Goal: Task Accomplishment & Management: Use online tool/utility

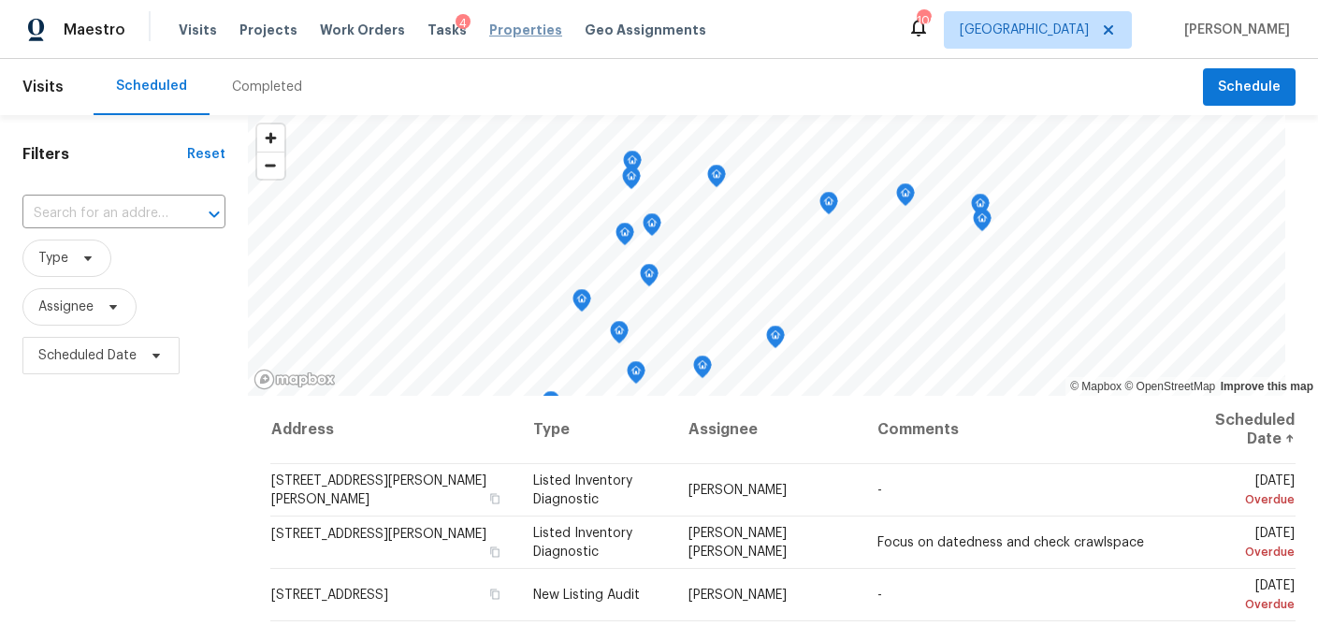
click at [489, 24] on span "Properties" at bounding box center [525, 30] width 73 height 19
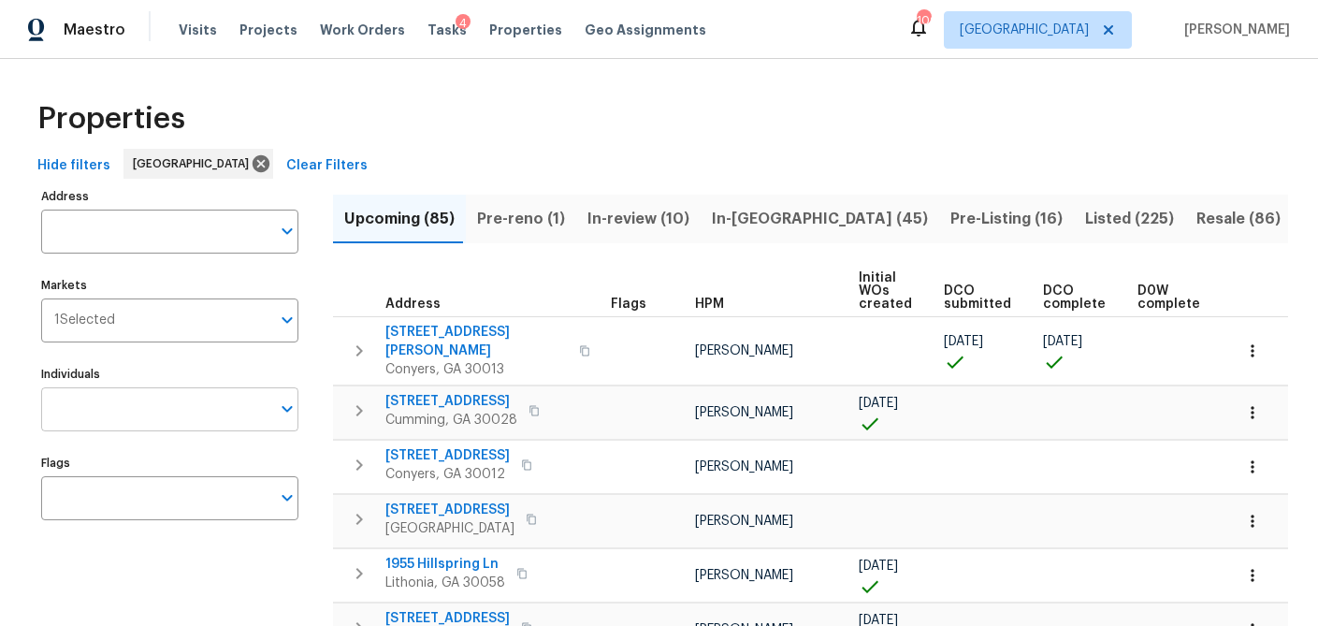
click at [99, 420] on input "Individuals" at bounding box center [155, 409] width 229 height 44
type input "MIRSAD"
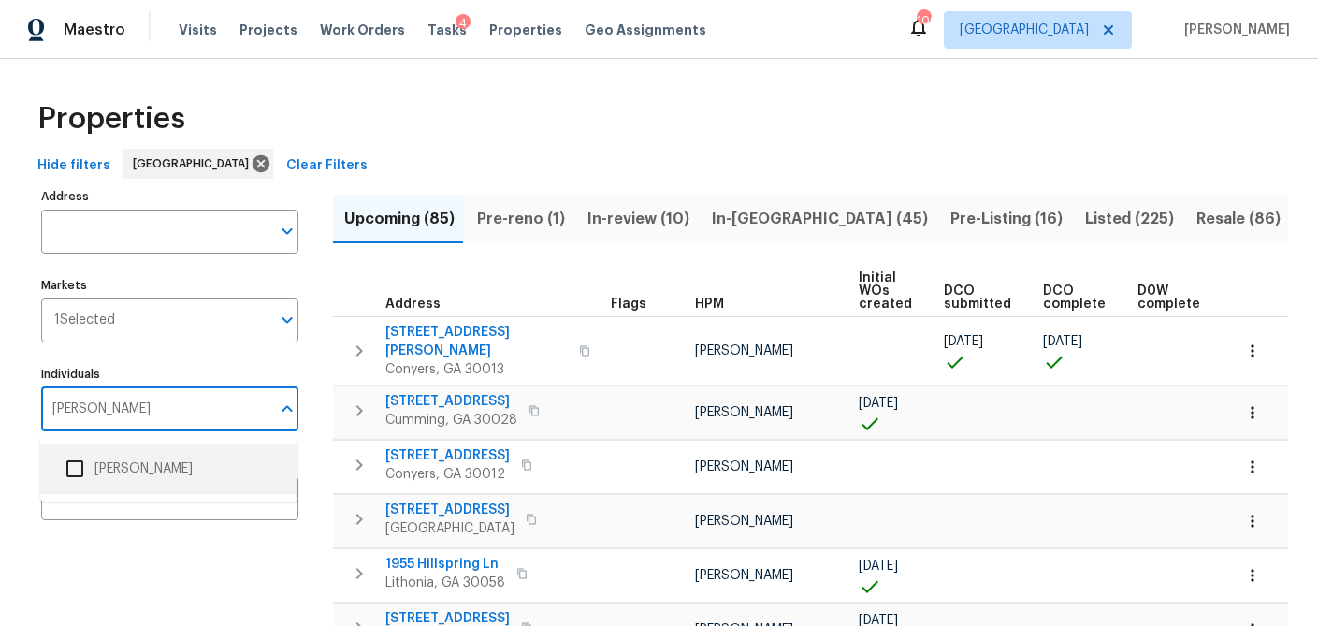
click at [80, 473] on input "checkbox" at bounding box center [74, 468] width 39 height 39
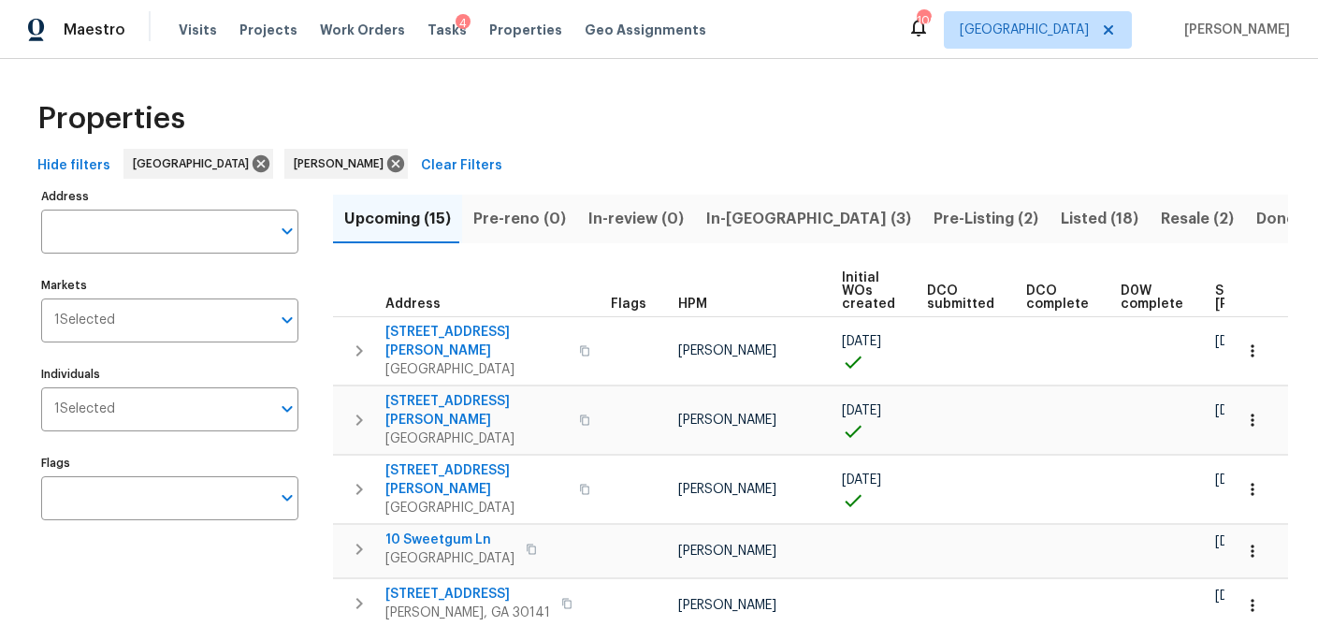
click at [480, 117] on div "Properties" at bounding box center [659, 119] width 1259 height 60
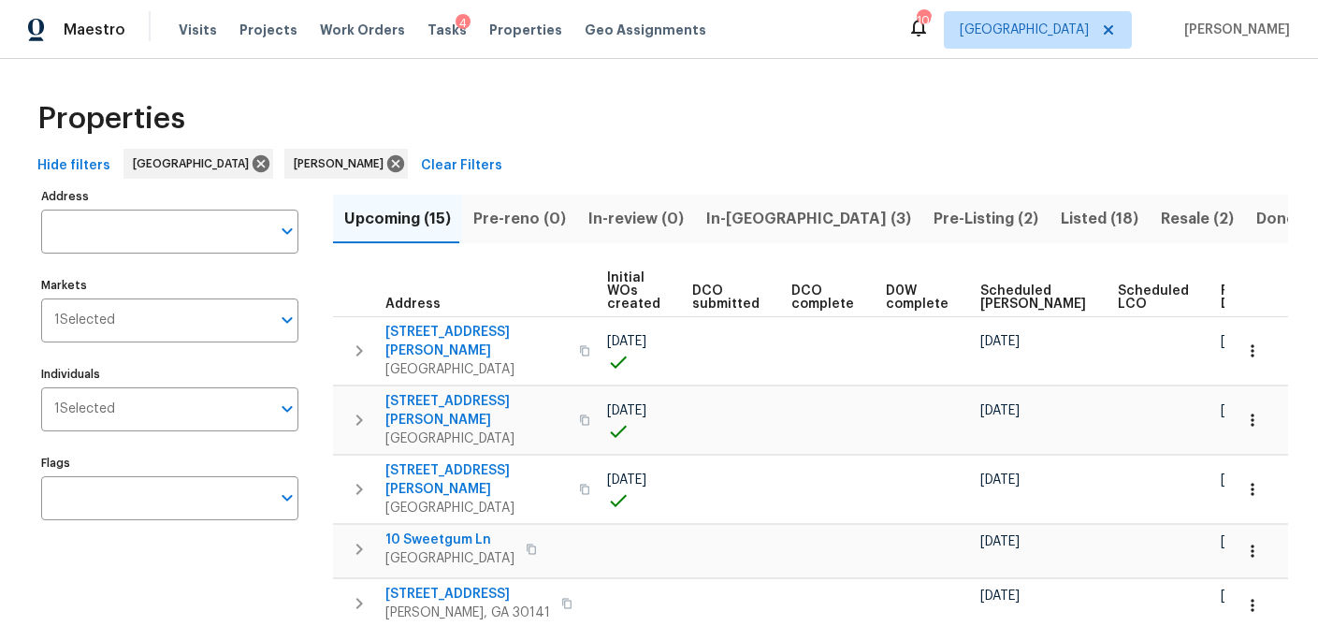
click at [749, 216] on span "In-reno (3)" at bounding box center [808, 219] width 205 height 26
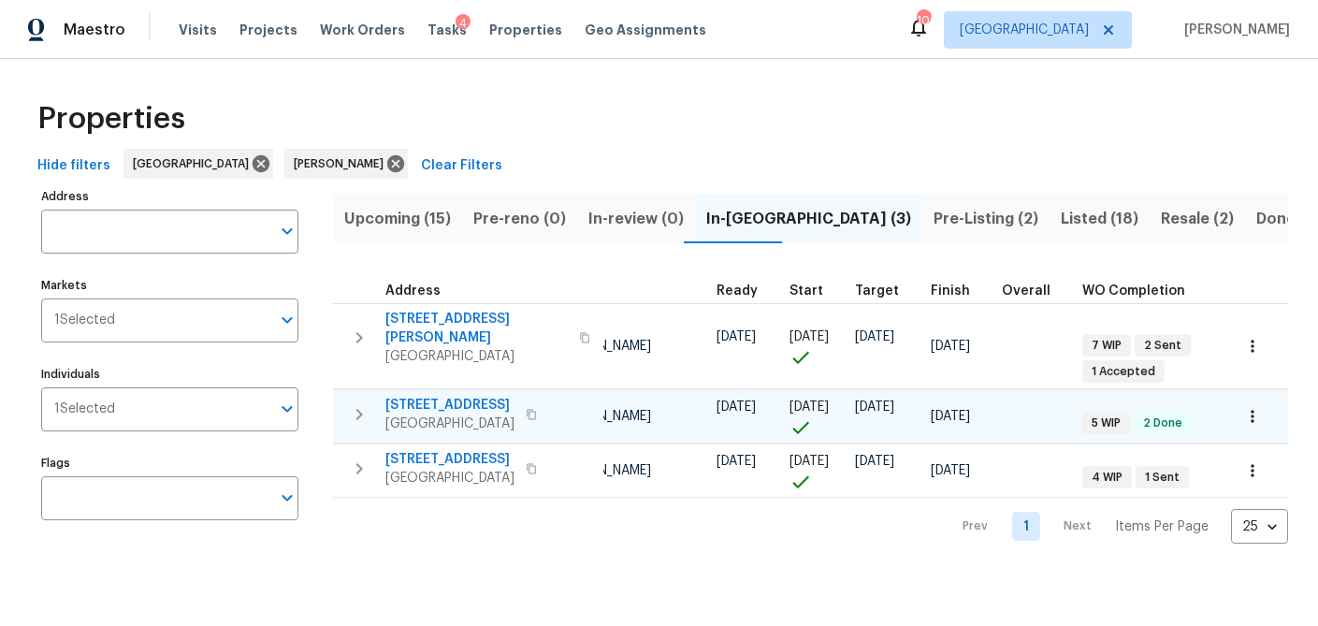
scroll to position [0, 216]
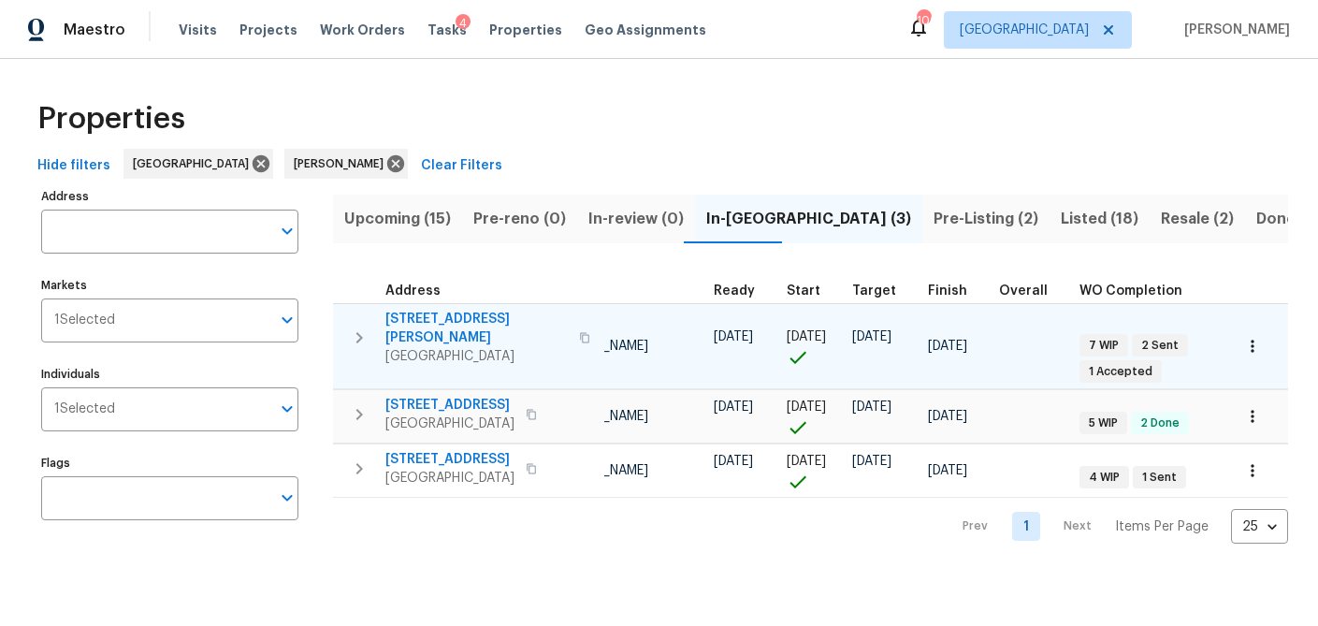
click at [469, 318] on span "306 Cooper Creek Dr" at bounding box center [477, 328] width 182 height 37
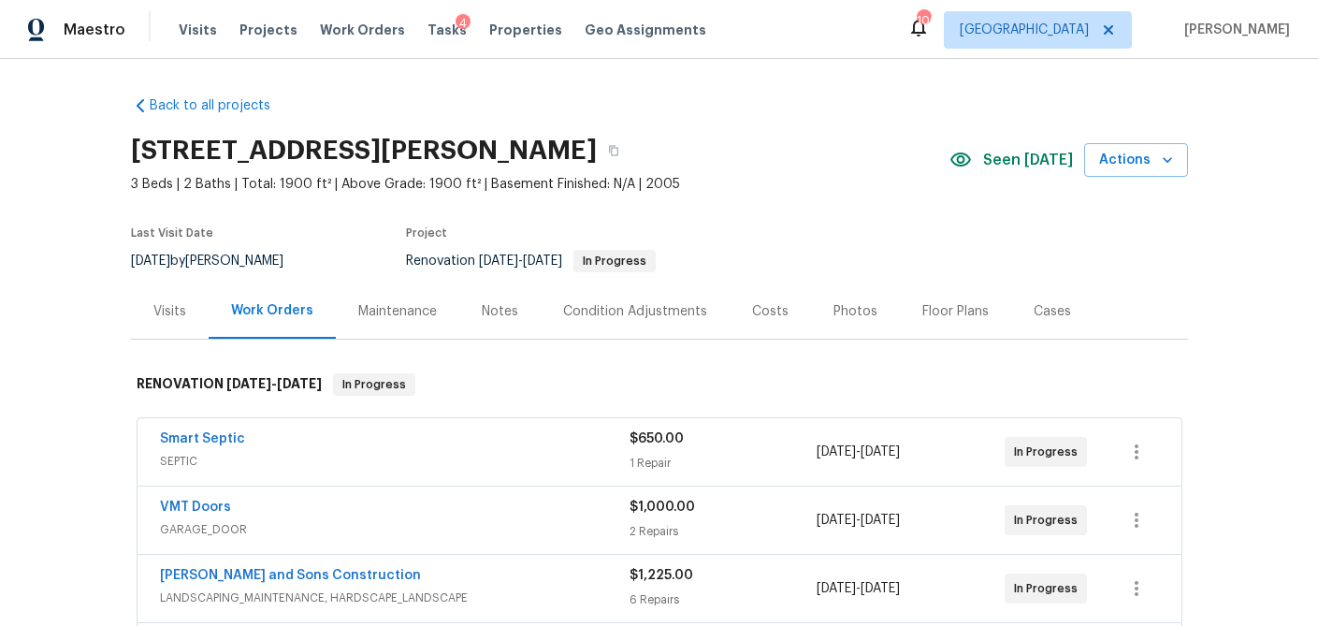
click at [764, 313] on div "Costs" at bounding box center [770, 311] width 36 height 19
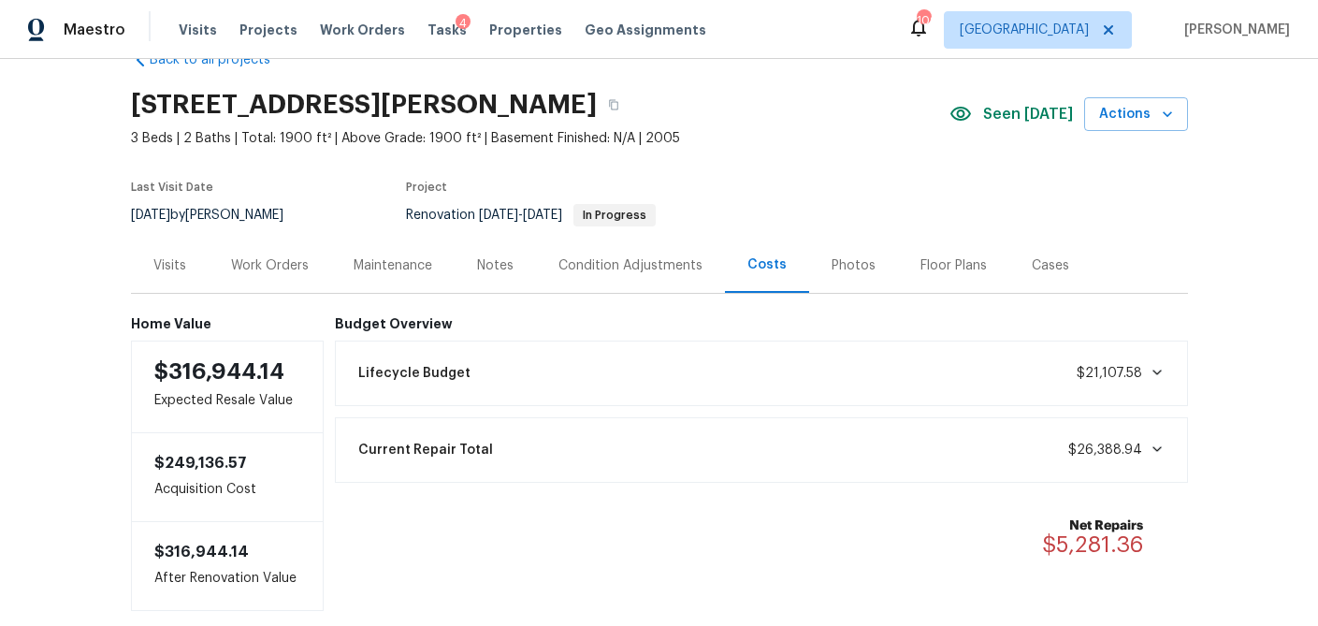
scroll to position [48, 0]
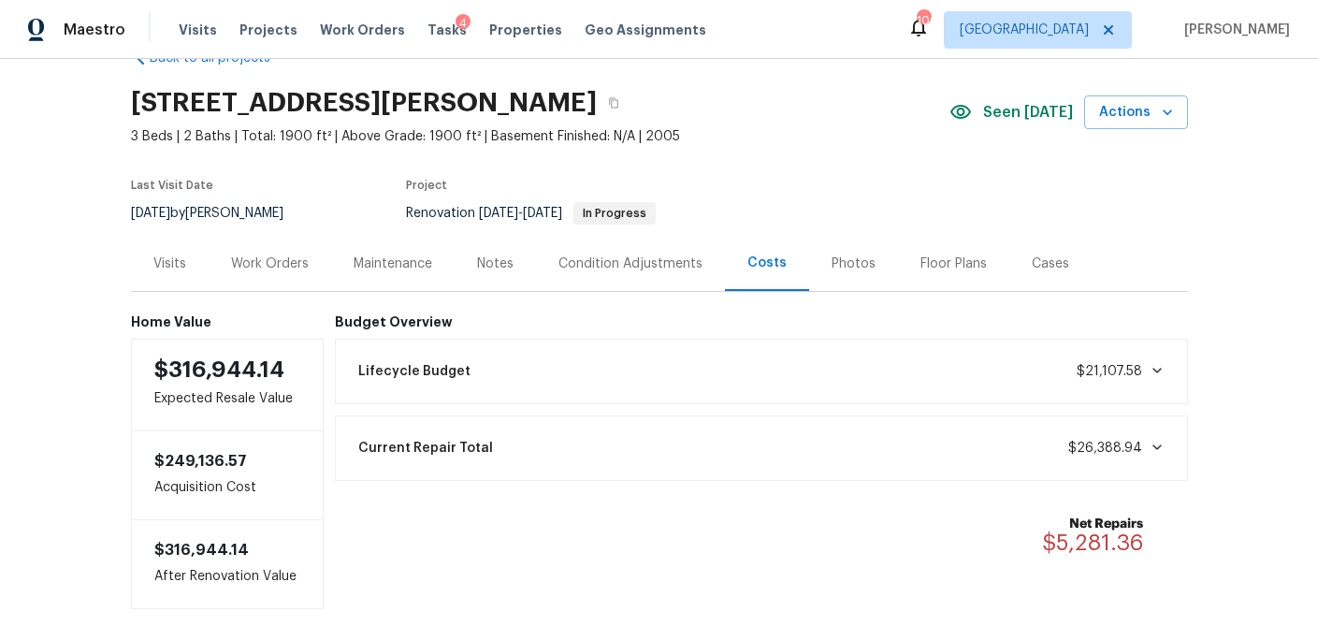
click at [250, 265] on div "Work Orders" at bounding box center [270, 264] width 78 height 19
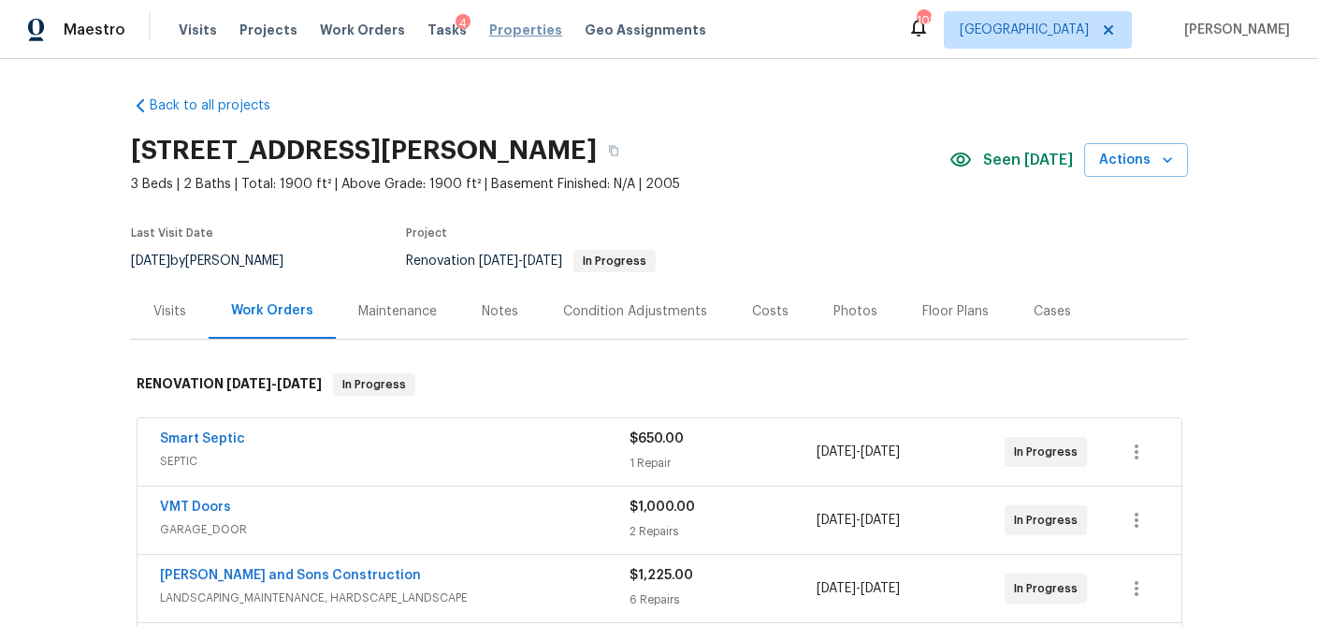
click at [505, 26] on span "Properties" at bounding box center [525, 30] width 73 height 19
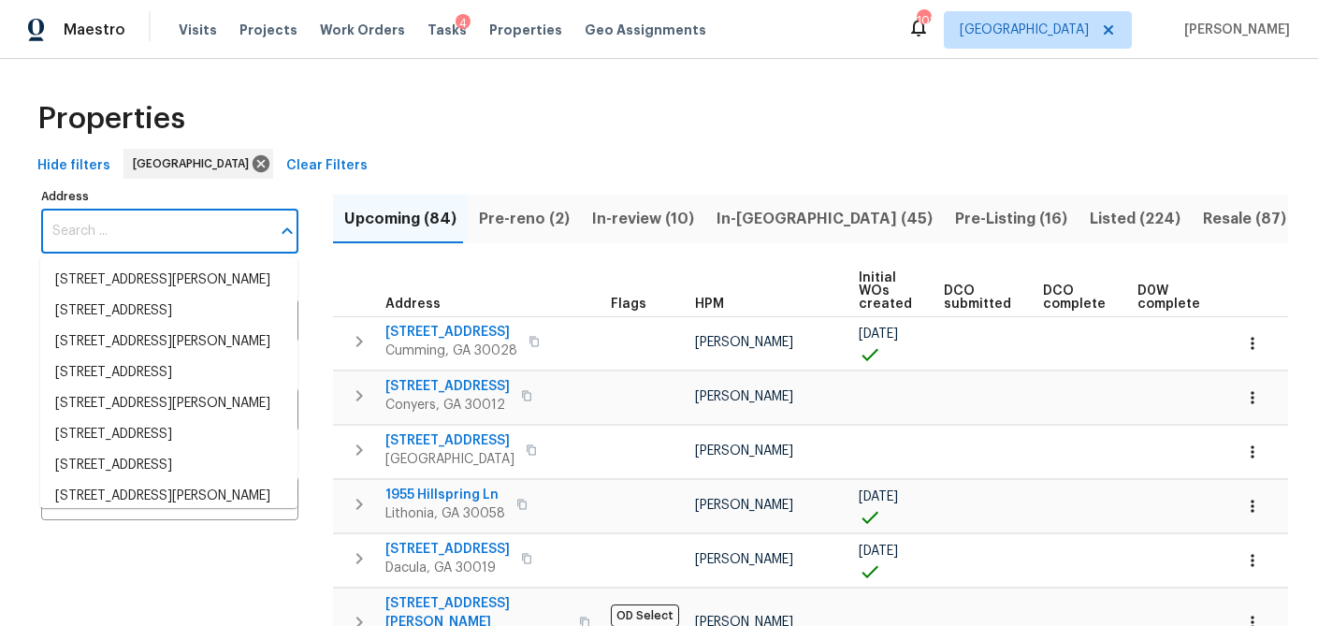
click at [126, 225] on input "Address" at bounding box center [155, 232] width 229 height 44
paste input "50 Garnett St, Court"
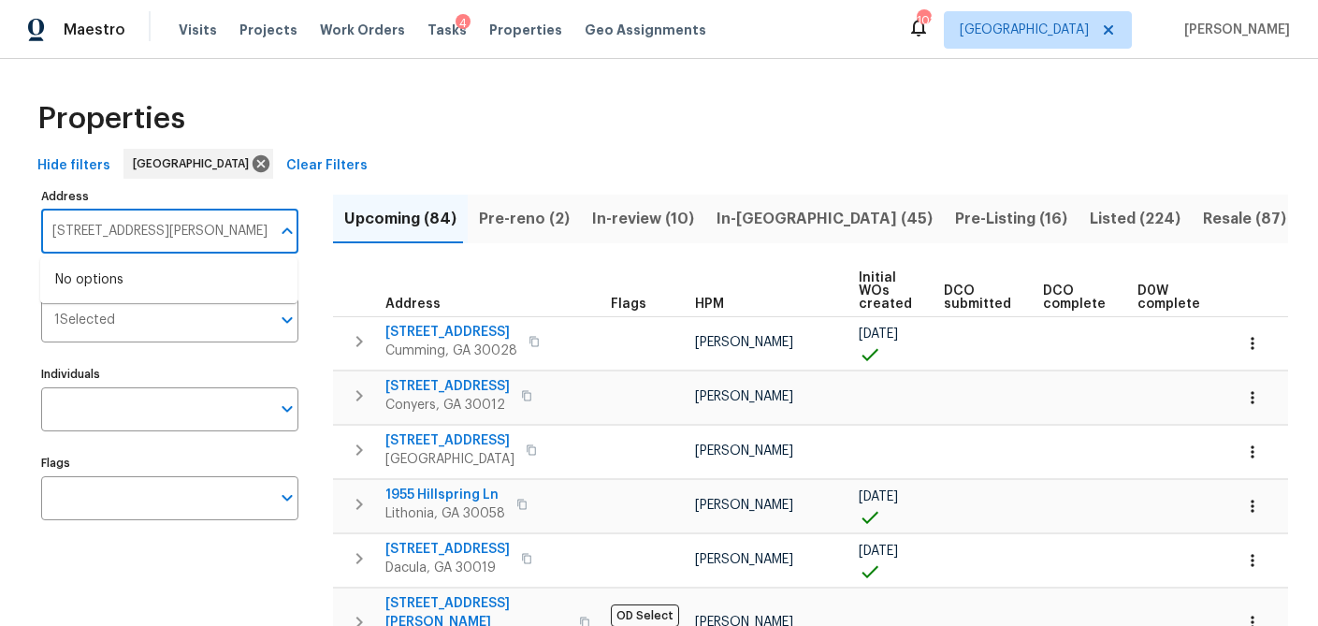
click at [51, 229] on input "50 Garnett St" at bounding box center [155, 232] width 229 height 44
click at [161, 228] on input "150 Garnett St" at bounding box center [155, 232] width 229 height 44
click at [140, 234] on input "150 Garnett" at bounding box center [155, 232] width 229 height 44
type input "875 eleanor"
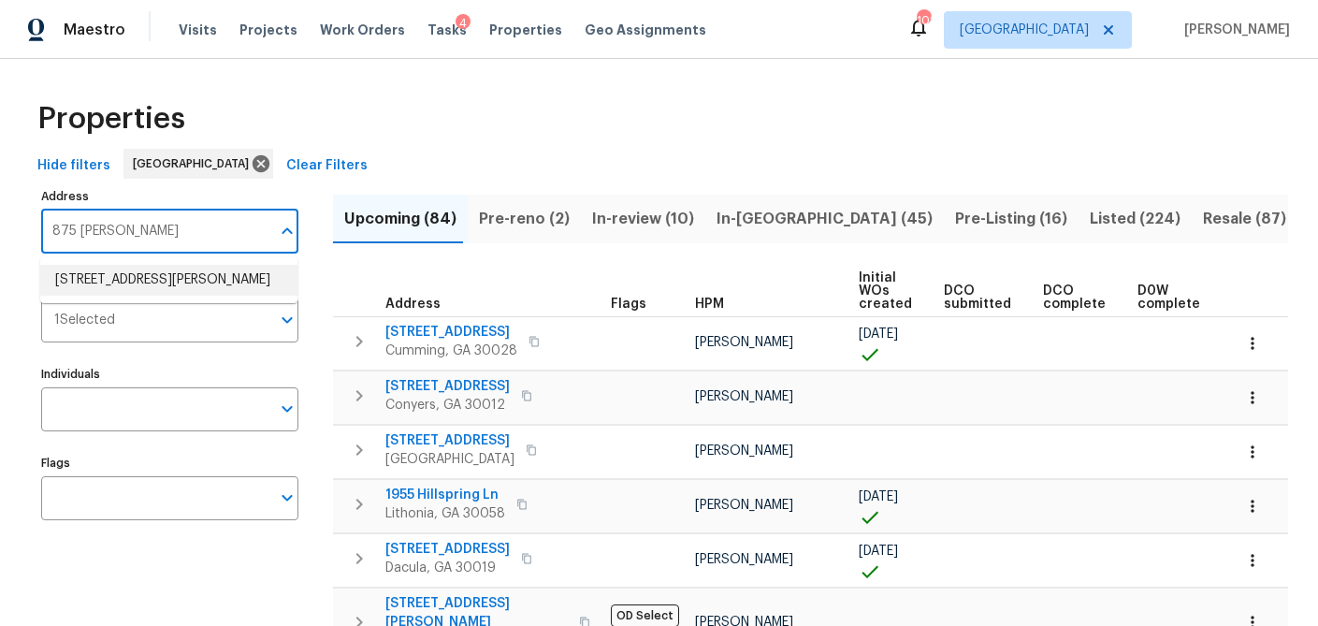
click at [126, 296] on ul "875 Eleanor Ct NW Atlanta GA 30318" at bounding box center [168, 280] width 257 height 46
click at [162, 278] on li "875 Eleanor Ct NW Atlanta GA 30318" at bounding box center [168, 280] width 257 height 31
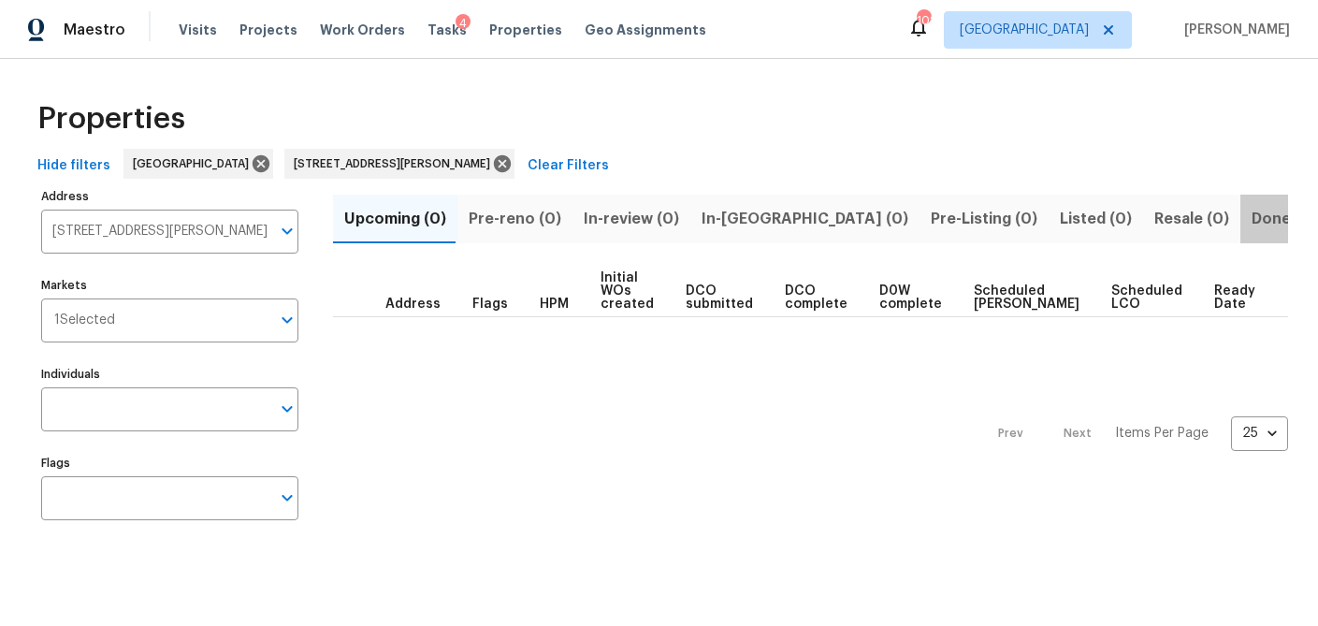
click at [1252, 211] on span "Done (1)" at bounding box center [1282, 219] width 61 height 26
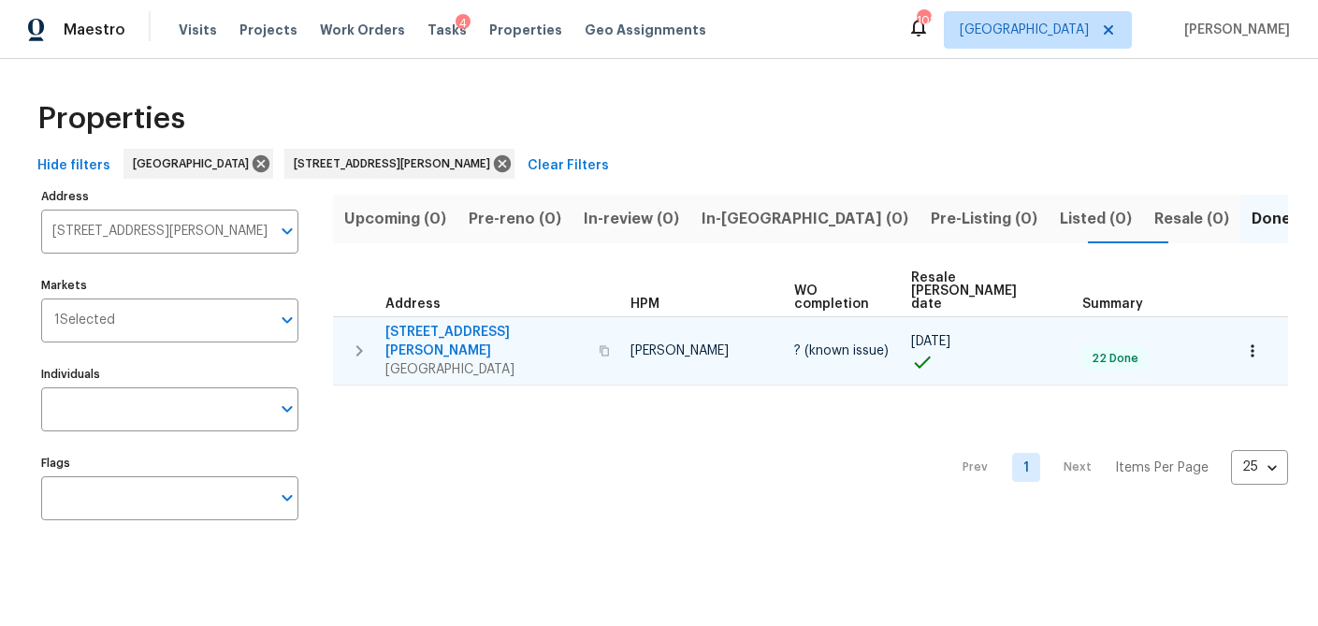
click at [428, 323] on span "875 Eleanor Ct NW" at bounding box center [487, 341] width 202 height 37
click at [1244, 342] on icon "button" at bounding box center [1253, 351] width 19 height 19
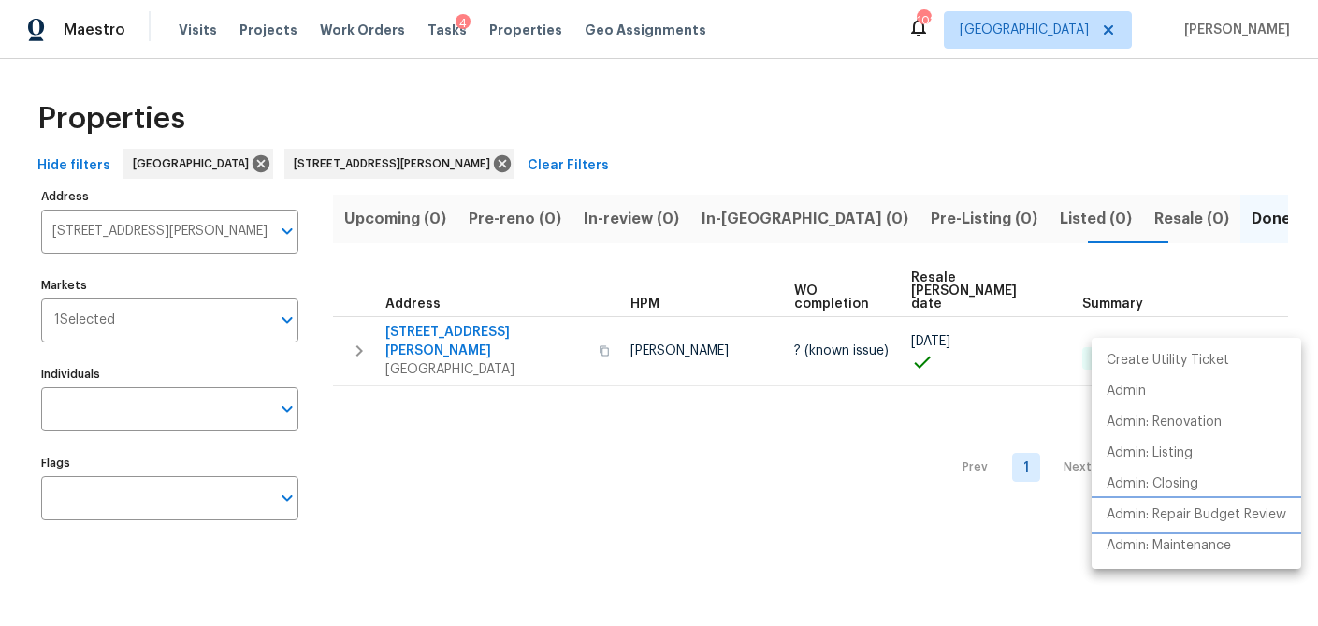
drag, startPoint x: 1211, startPoint y: 516, endPoint x: 1169, endPoint y: 455, distance: 74.0
click at [1169, 455] on ul "Create Utility Ticket Admin Admin: Renovation Admin: Listing Admin: Closing Adm…" at bounding box center [1197, 453] width 210 height 231
click at [1169, 455] on p "Admin: Listing" at bounding box center [1150, 454] width 86 height 20
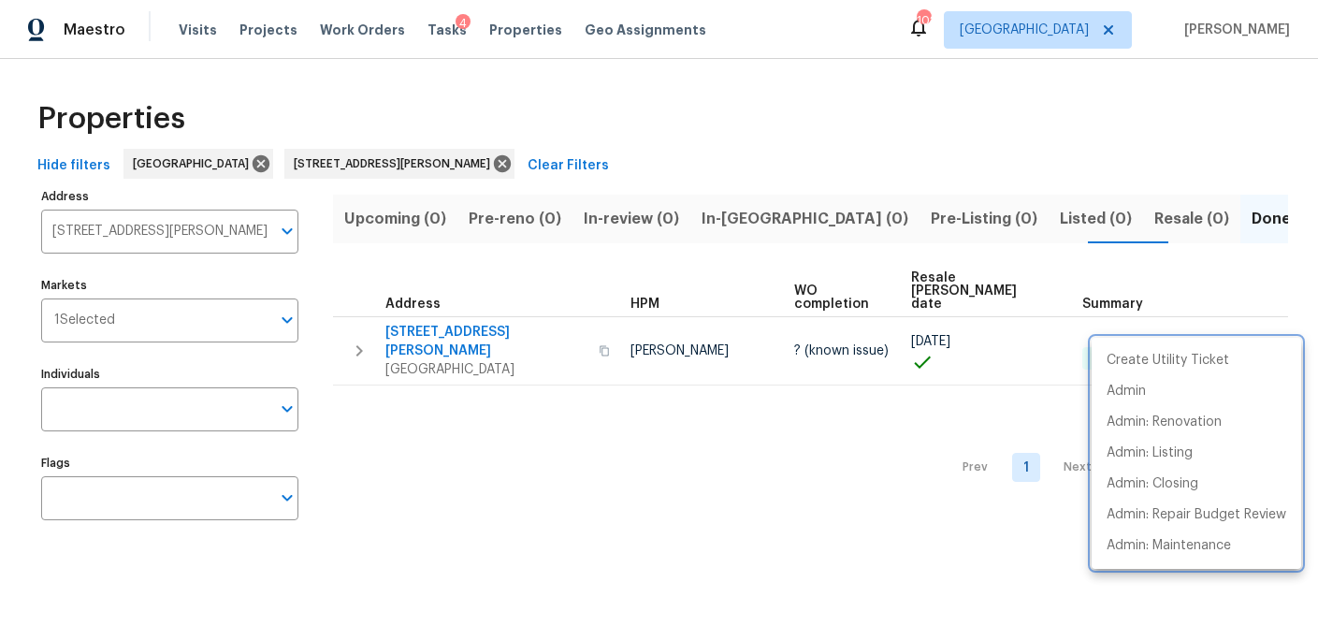
click at [361, 313] on div at bounding box center [659, 313] width 1318 height 626
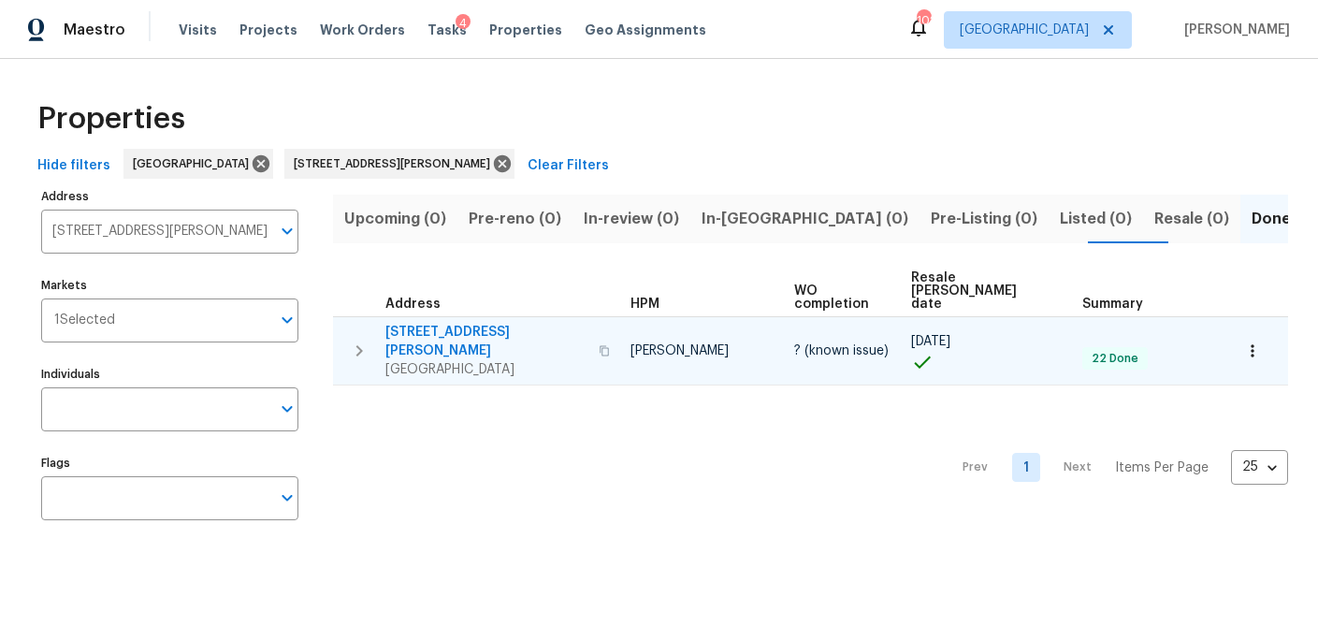
click at [360, 340] on icon "button" at bounding box center [359, 351] width 22 height 22
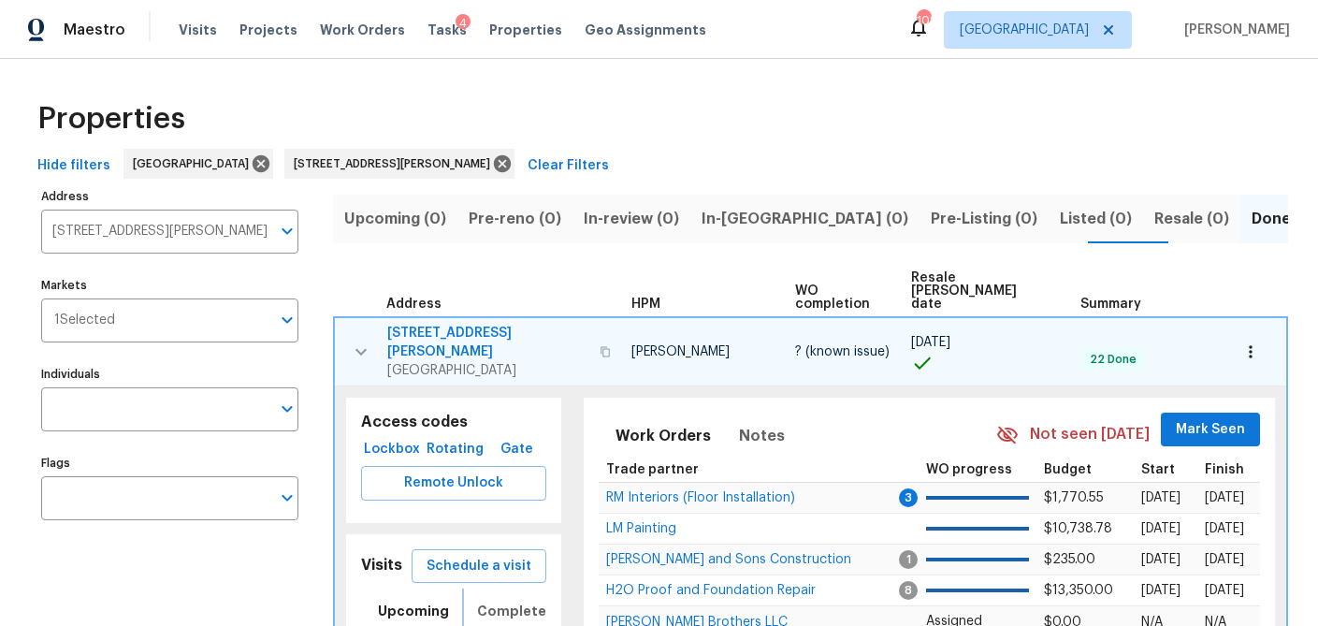
click at [495, 600] on span "Completed" at bounding box center [516, 611] width 79 height 23
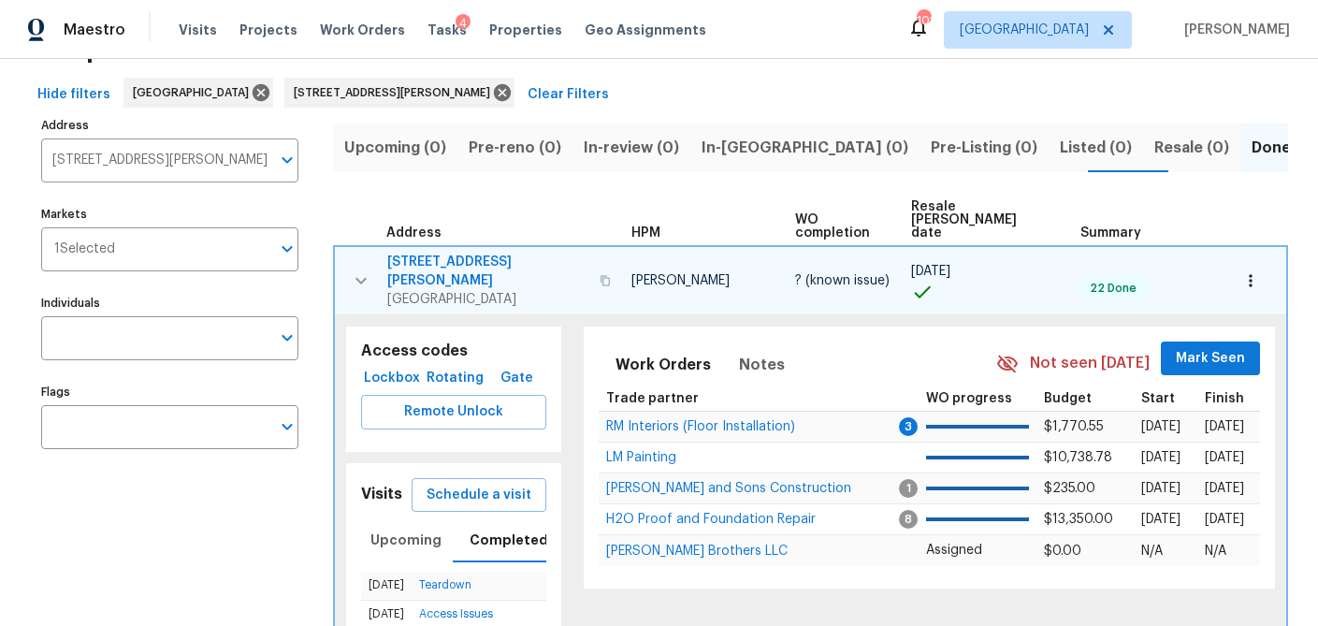
scroll to position [70, 0]
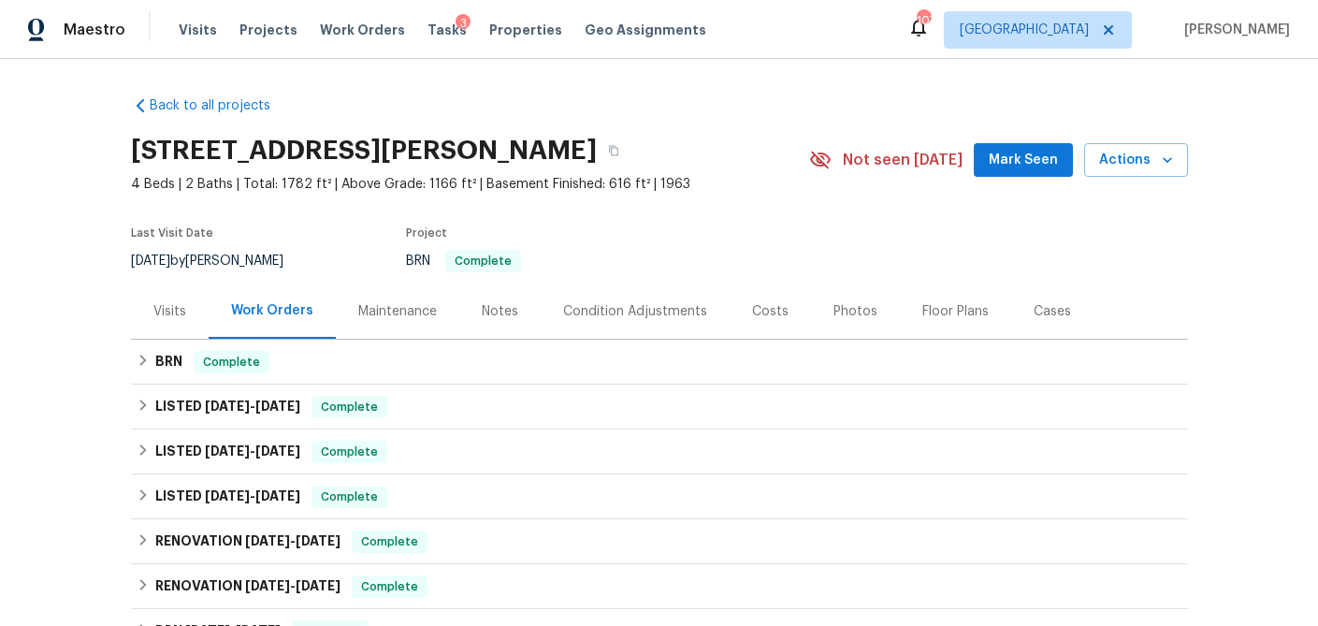
click at [162, 314] on div "Visits" at bounding box center [169, 311] width 33 height 19
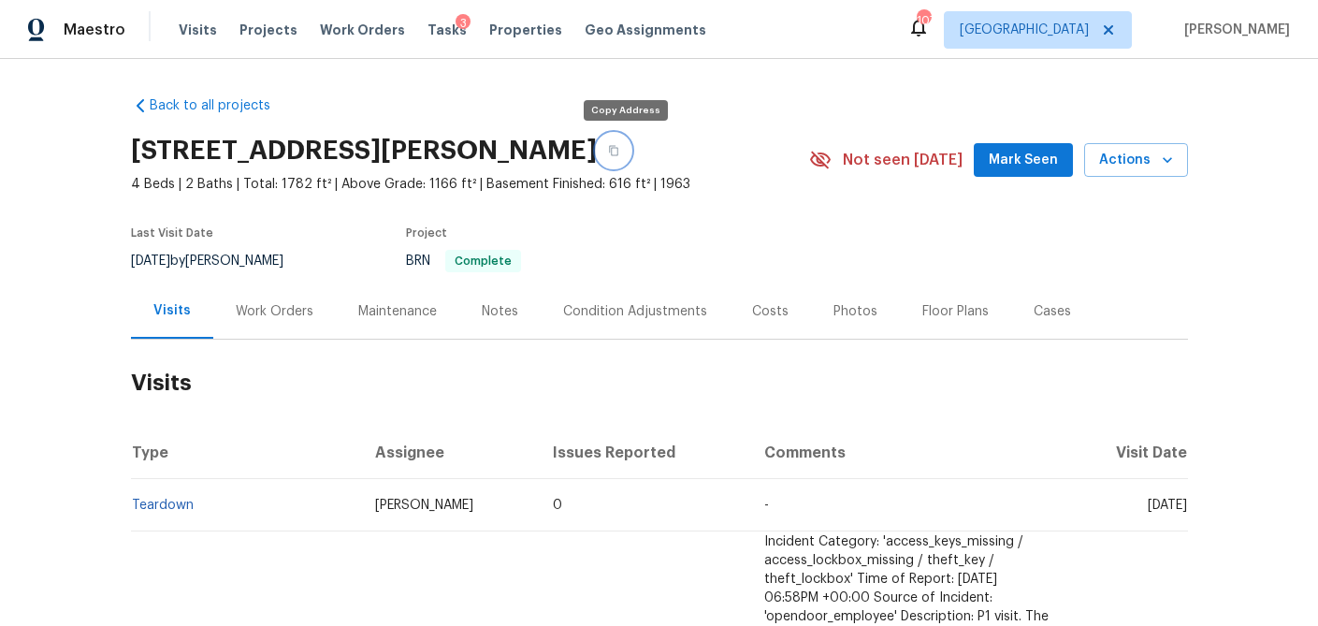
click at [619, 155] on icon "button" at bounding box center [613, 150] width 11 height 11
click at [839, 312] on div "Photos" at bounding box center [856, 311] width 44 height 19
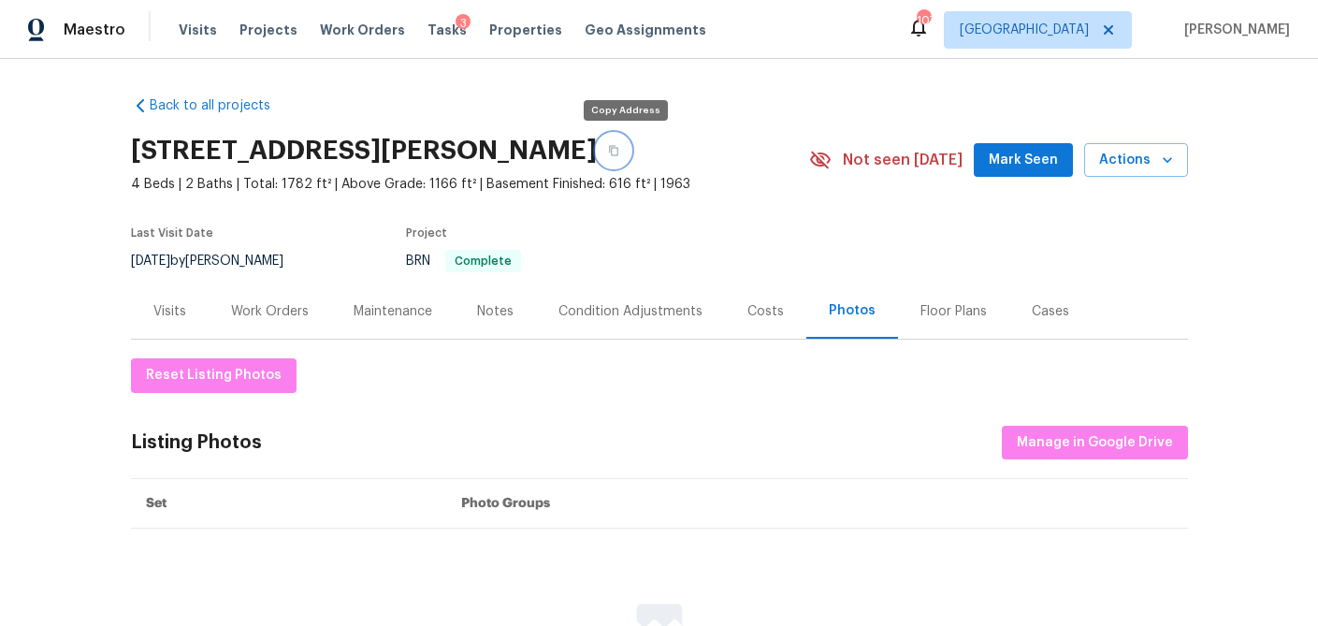
click at [619, 151] on icon "button" at bounding box center [613, 150] width 11 height 11
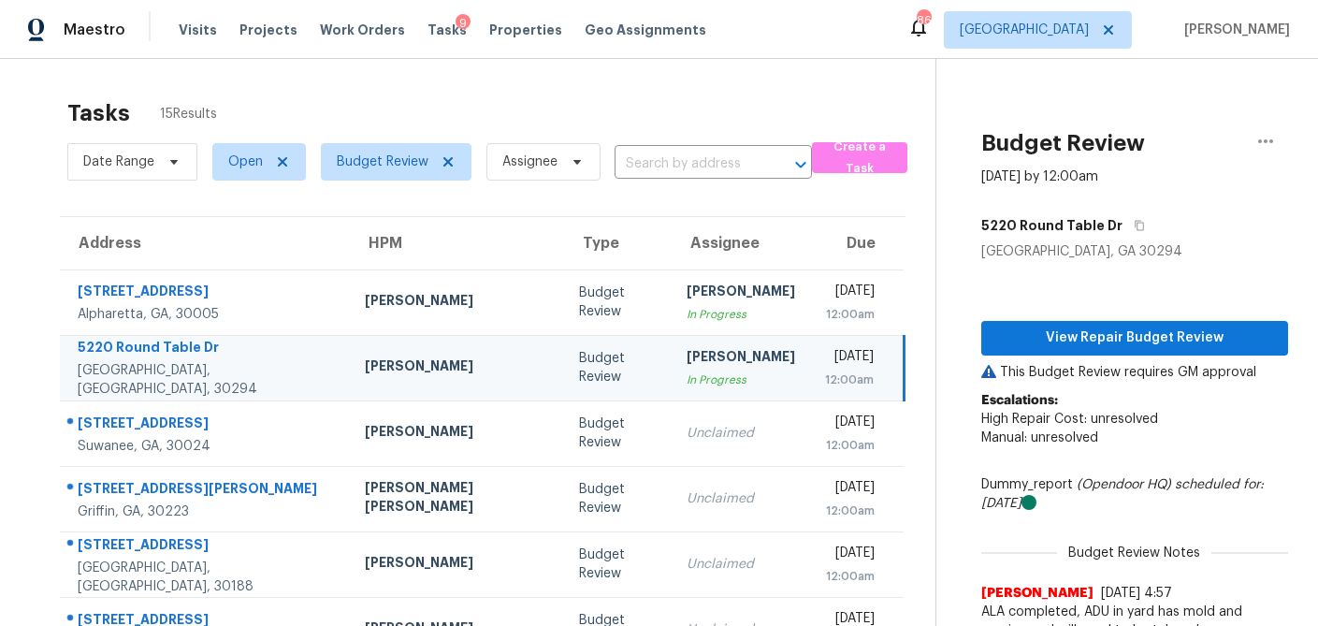
scroll to position [236, 0]
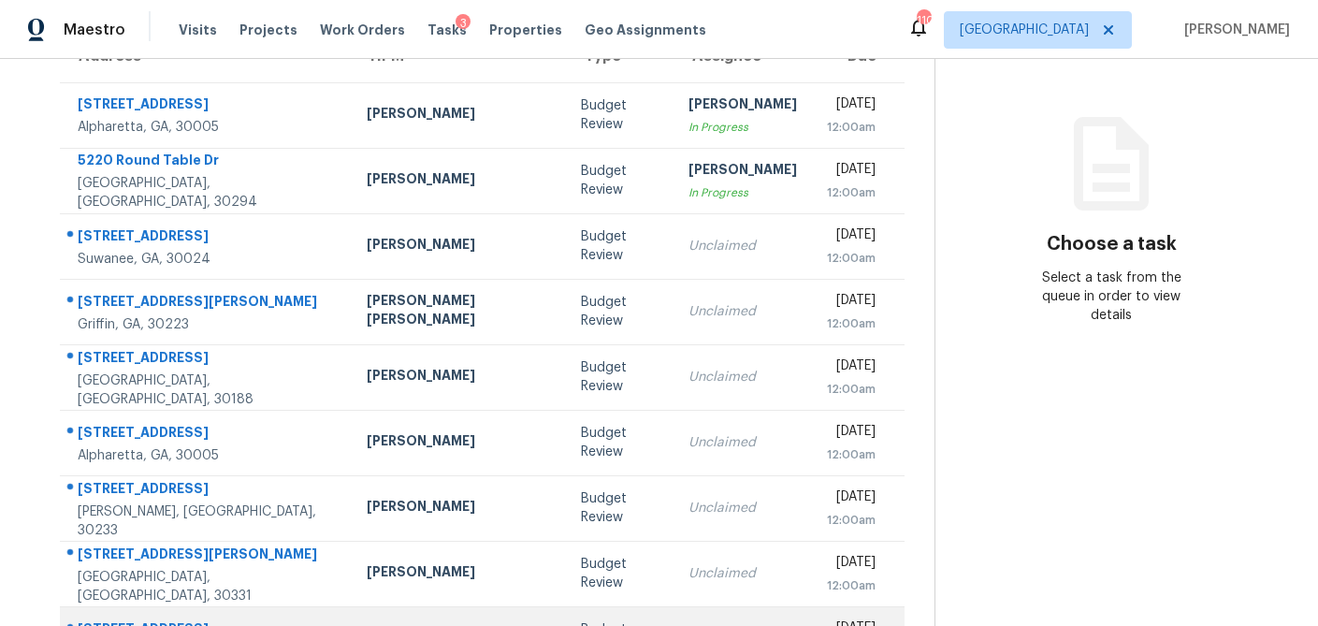
scroll to position [173, 0]
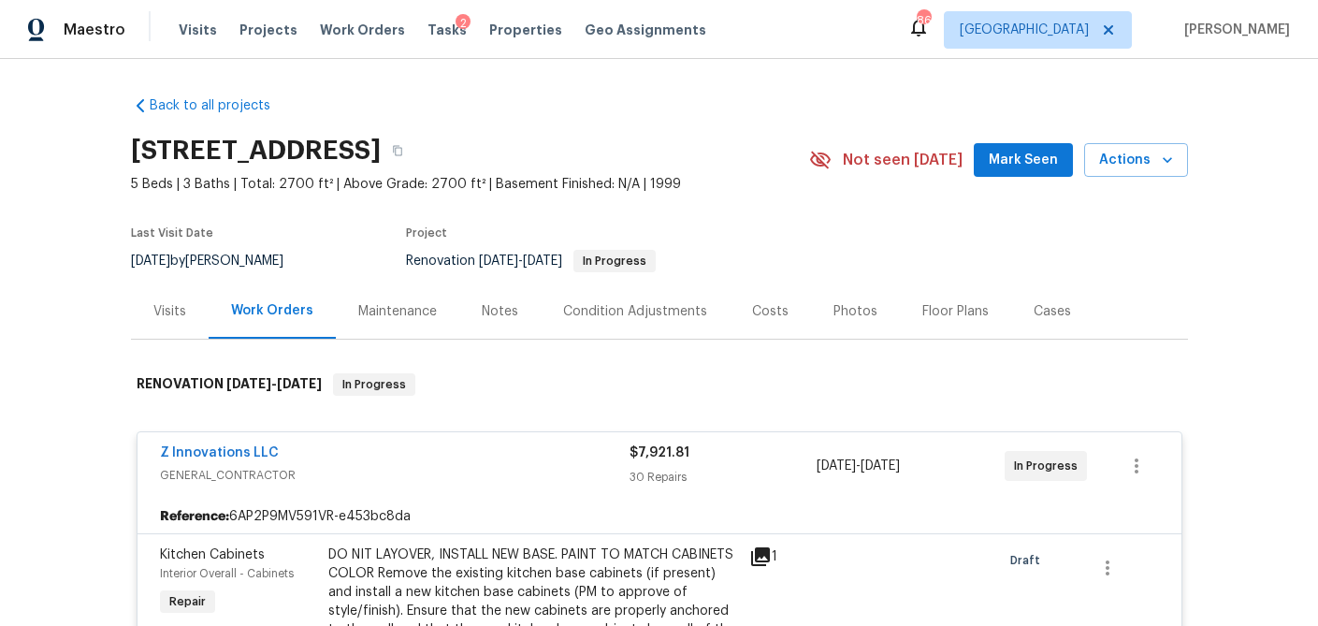
scroll to position [242, 0]
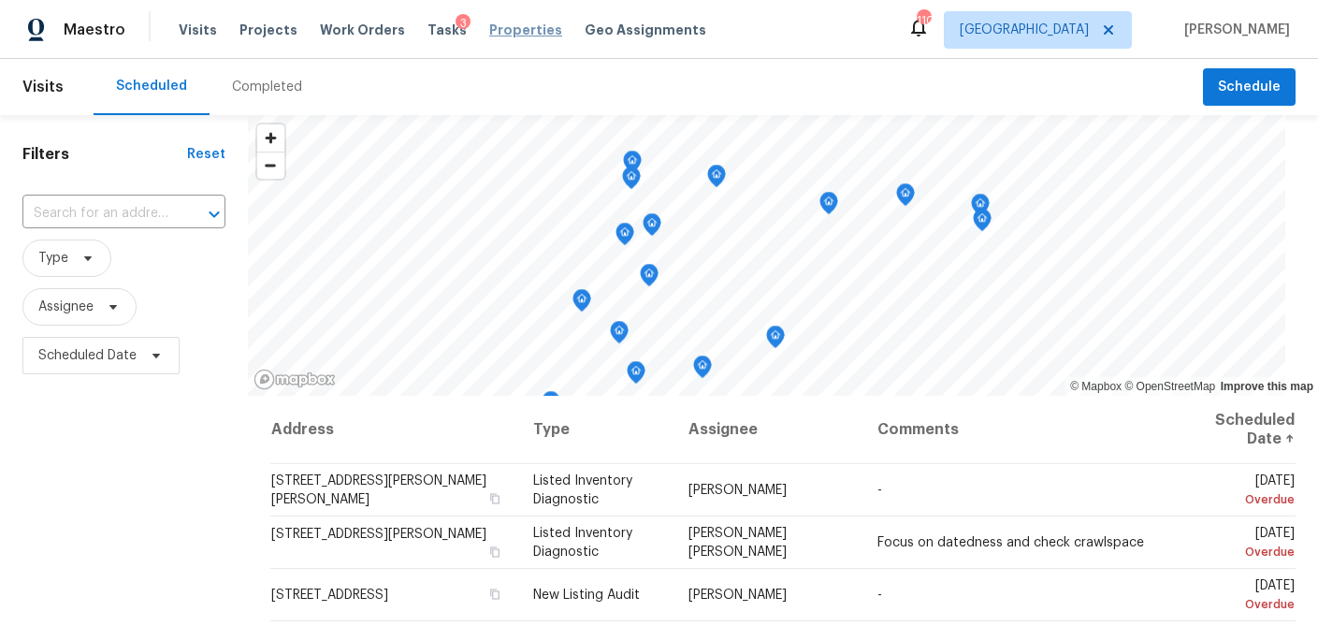
click at [489, 34] on span "Properties" at bounding box center [525, 30] width 73 height 19
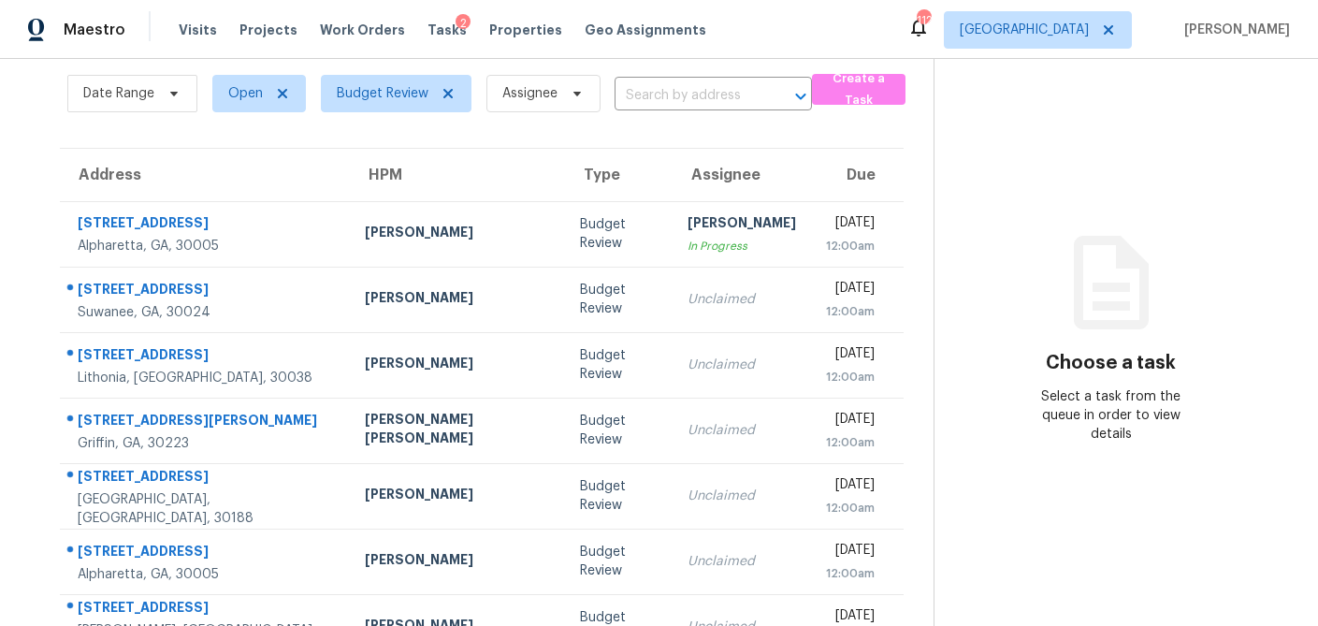
scroll to position [50, 0]
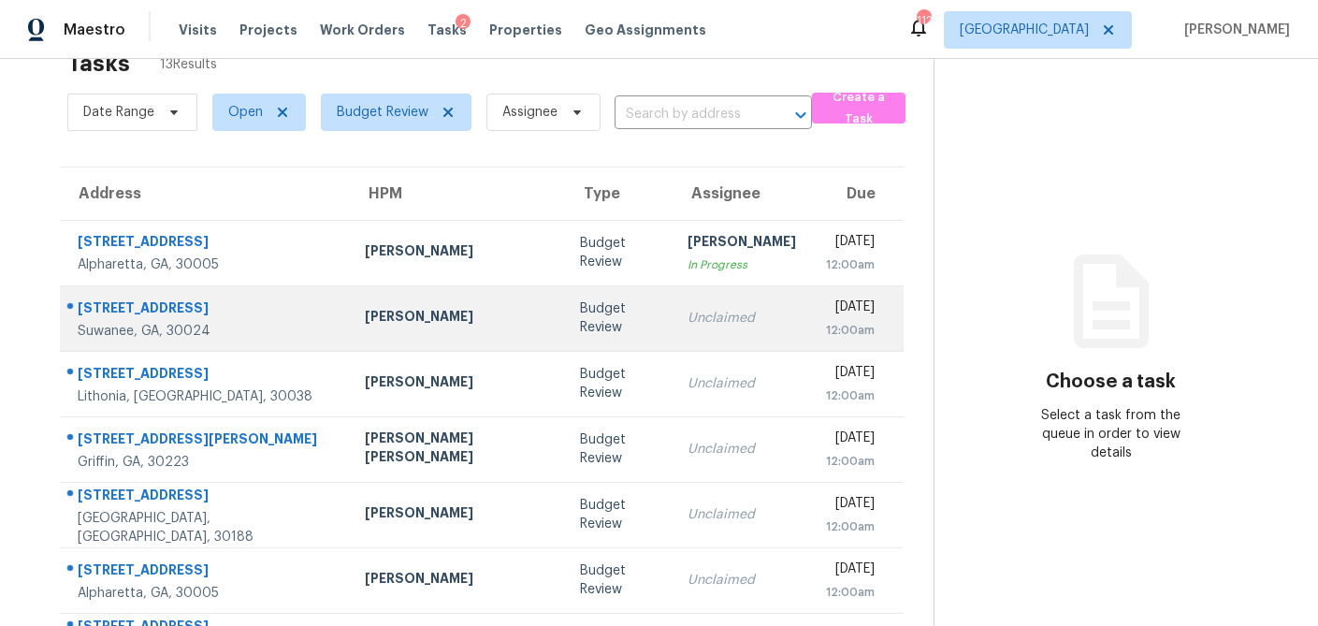
click at [565, 330] on td "Budget Review" at bounding box center [619, 318] width 108 height 66
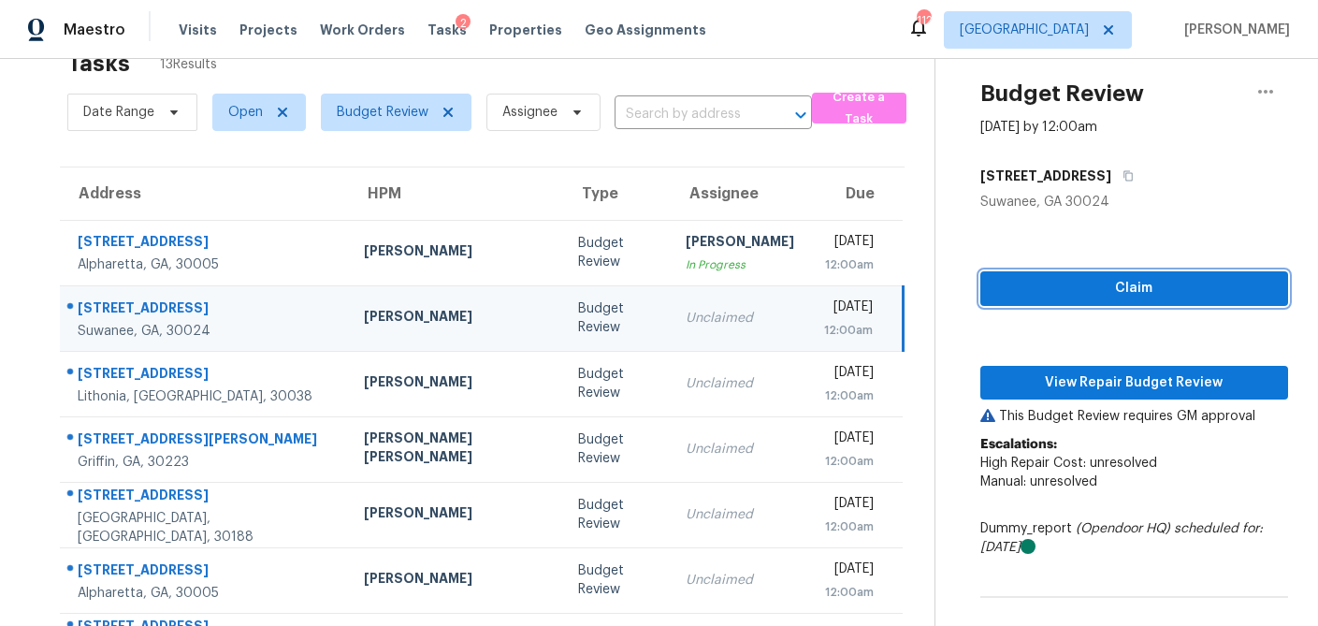
click at [1114, 284] on span "Claim" at bounding box center [1135, 288] width 278 height 23
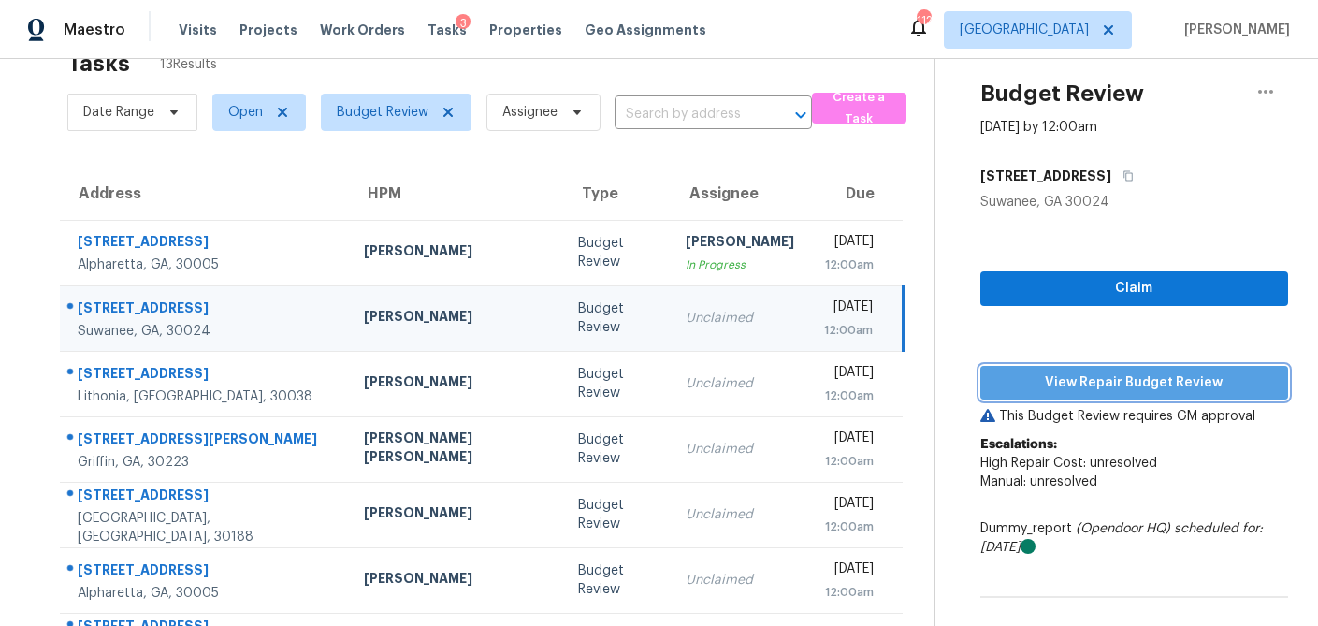
click at [1094, 384] on span "View Repair Budget Review" at bounding box center [1135, 382] width 278 height 23
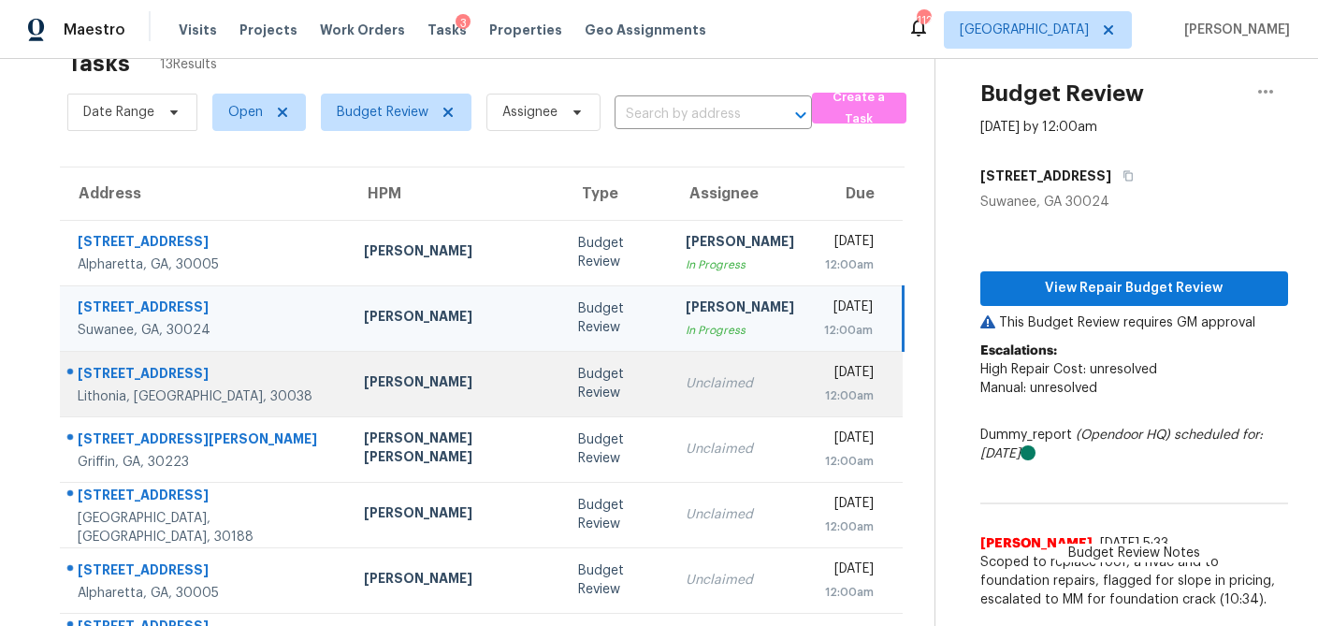
scroll to position [136, 0]
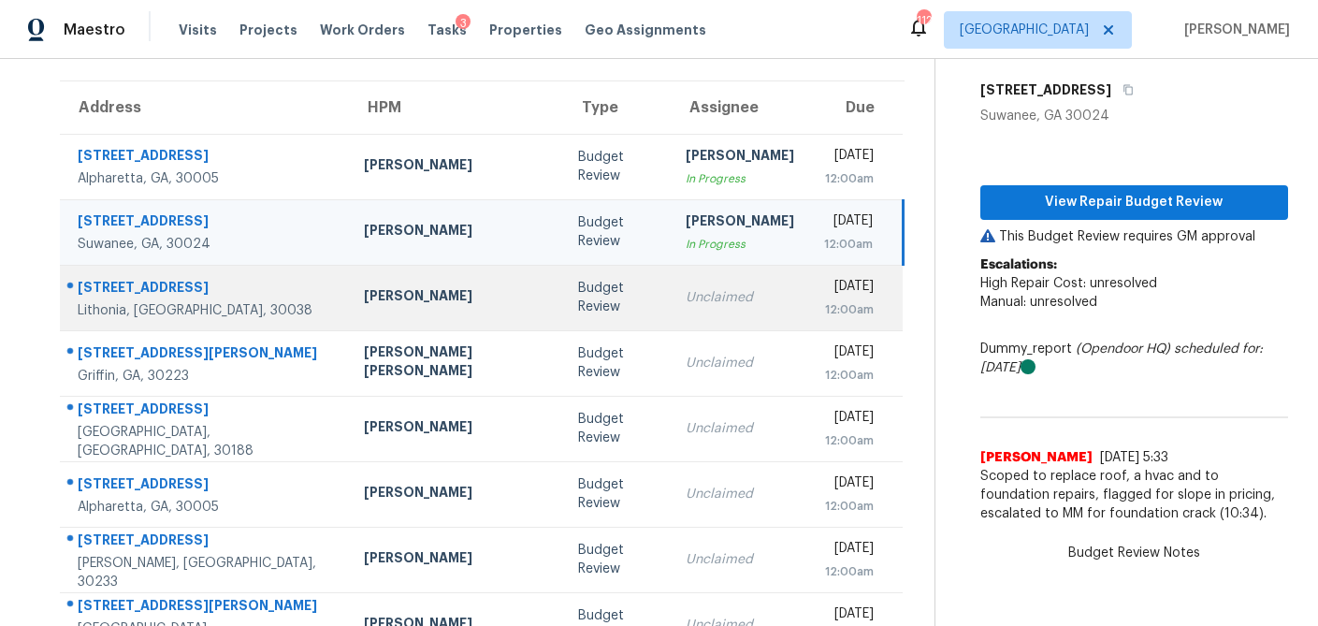
click at [578, 311] on div "Budget Review" at bounding box center [617, 297] width 78 height 37
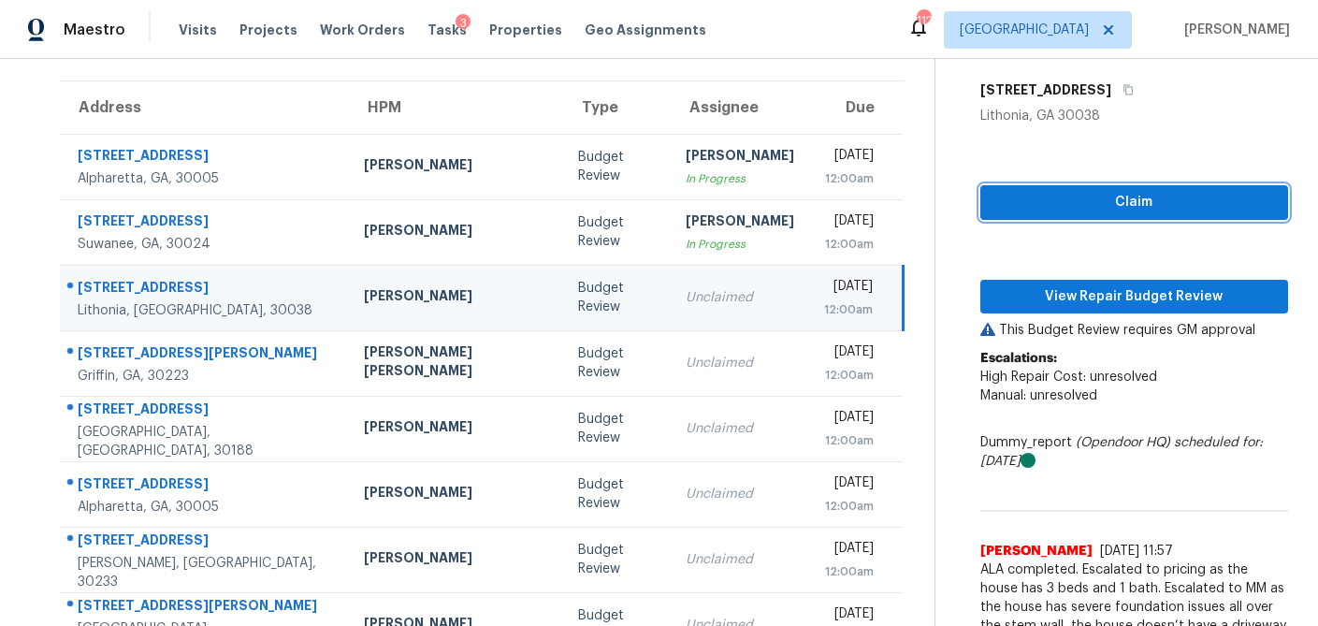
click at [1131, 202] on span "Claim" at bounding box center [1135, 202] width 278 height 23
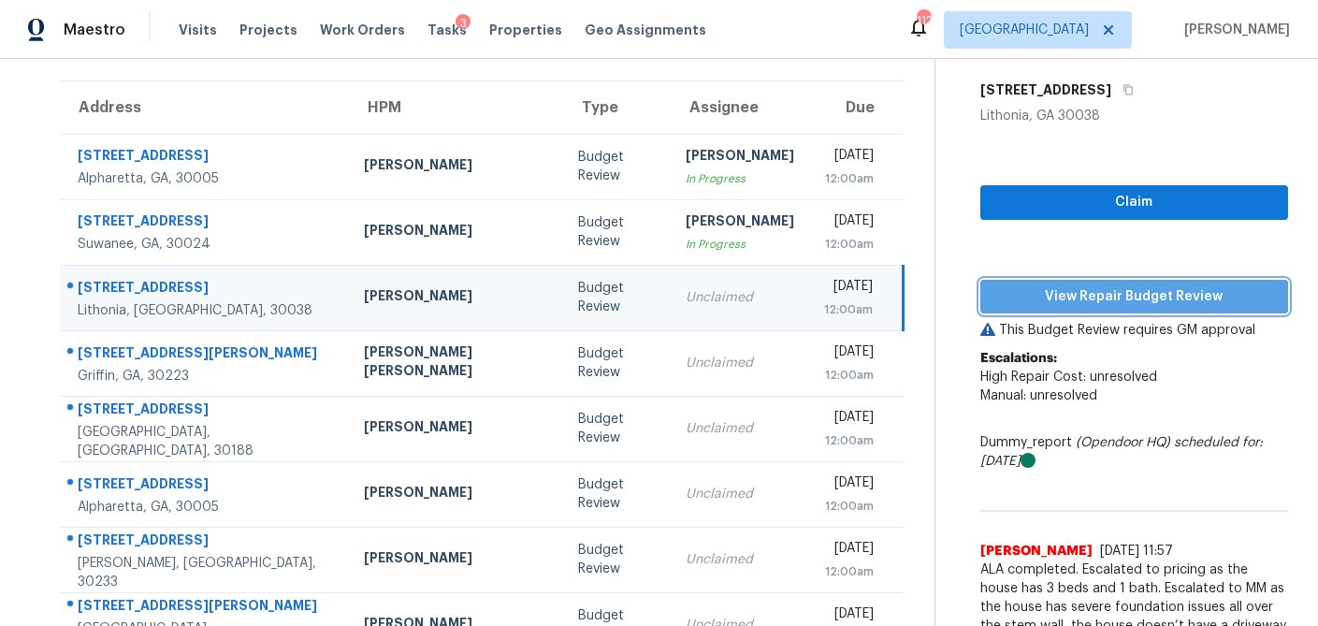
click at [1099, 296] on span "View Repair Budget Review" at bounding box center [1135, 296] width 278 height 23
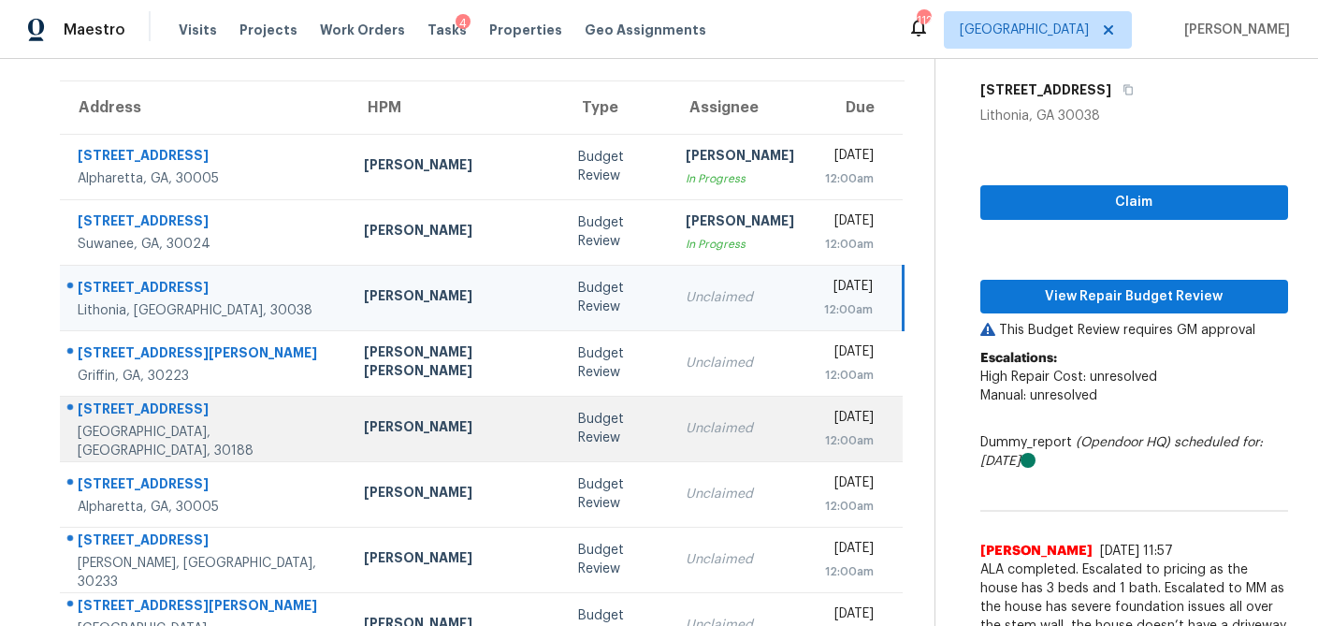
scroll to position [153, 0]
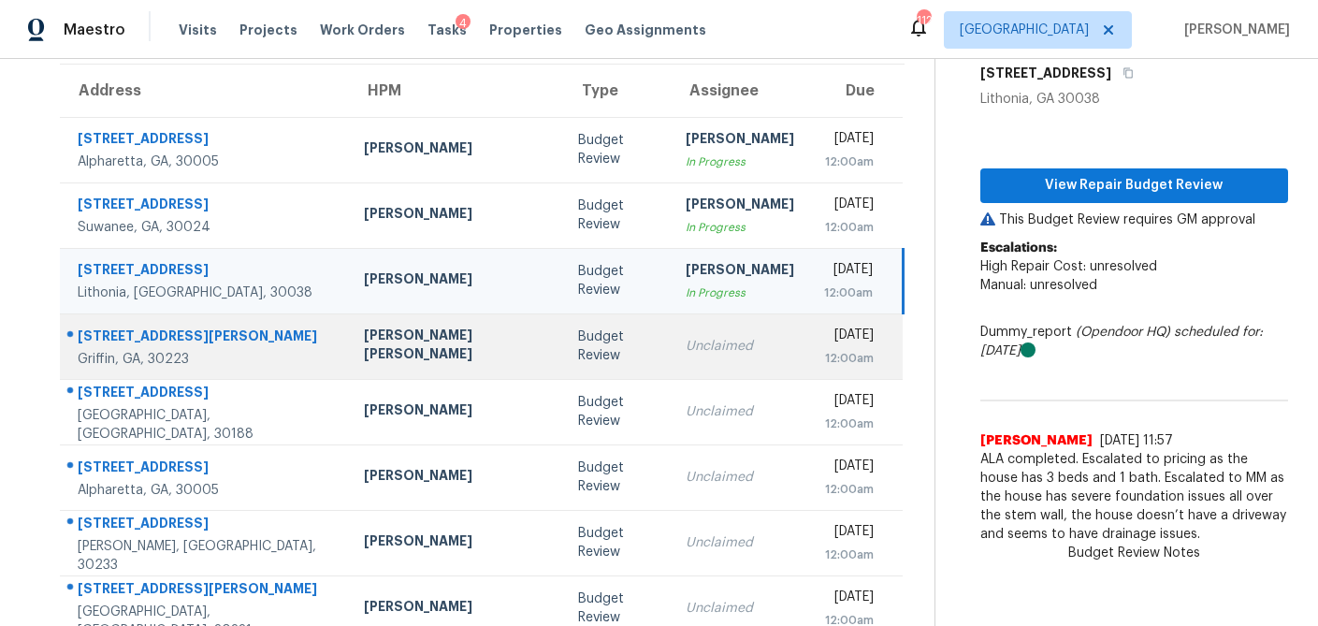
click at [578, 344] on div "Budget Review" at bounding box center [617, 346] width 78 height 37
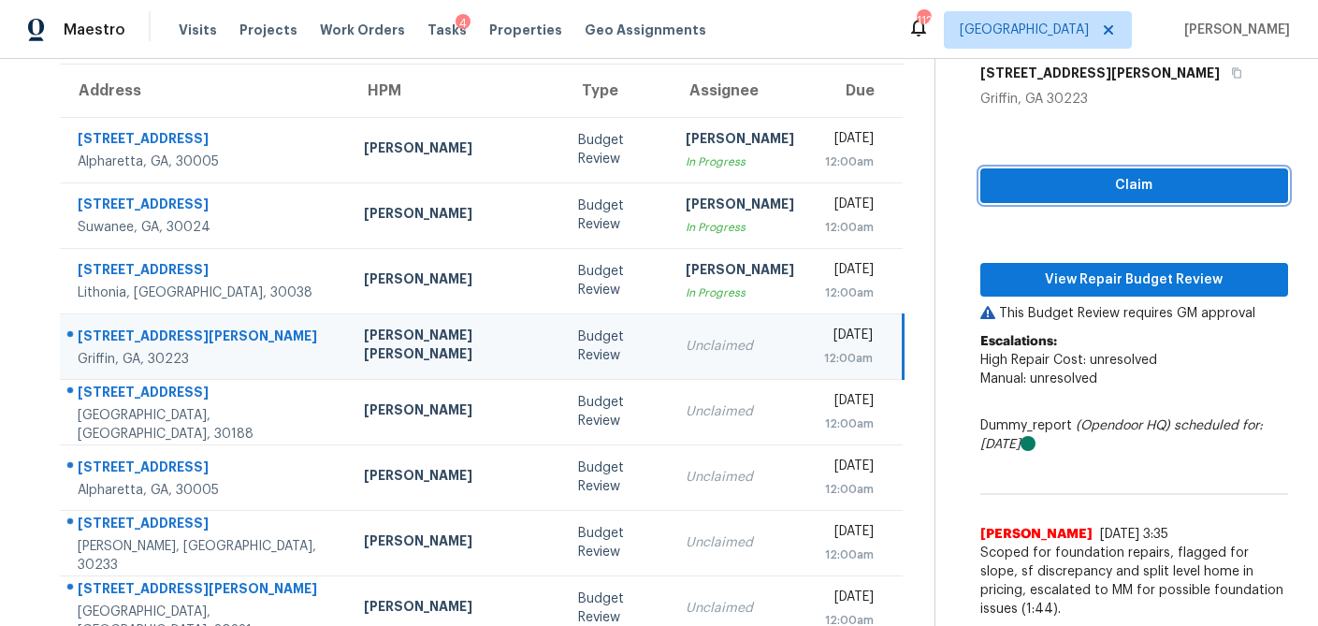
click at [1154, 184] on span "Claim" at bounding box center [1135, 185] width 278 height 23
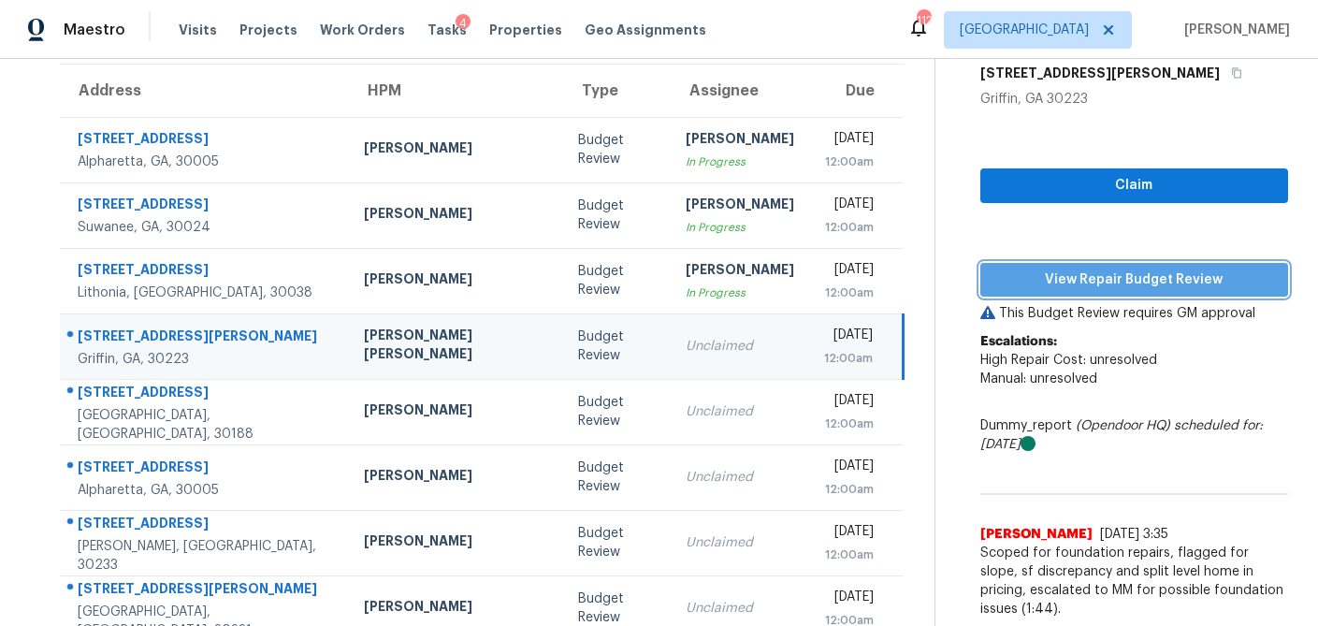
click at [1108, 278] on span "View Repair Budget Review" at bounding box center [1135, 280] width 278 height 23
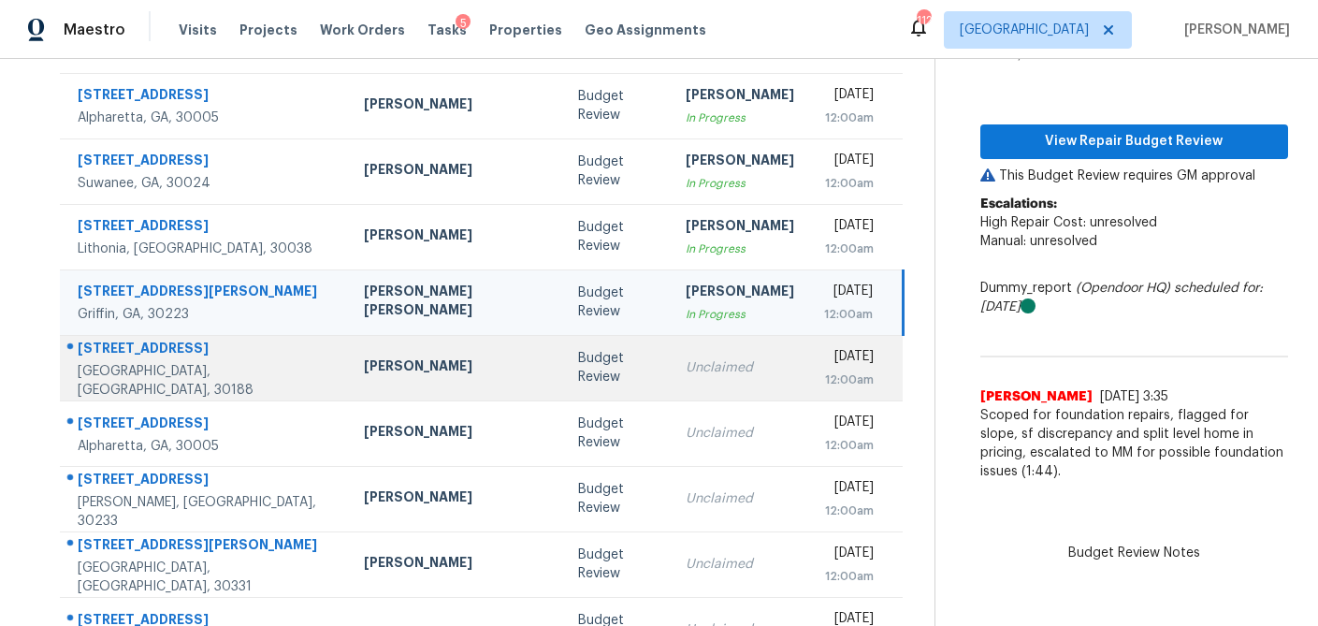
scroll to position [198, 0]
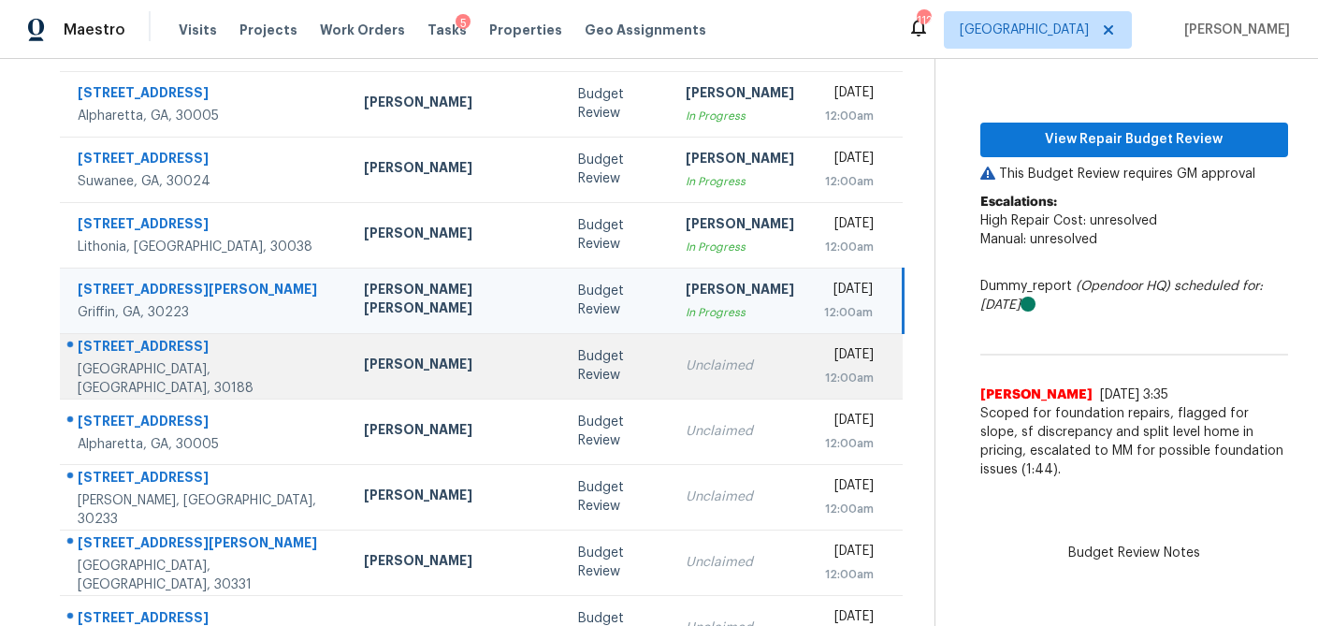
click at [671, 366] on td "Unclaimed" at bounding box center [740, 366] width 138 height 66
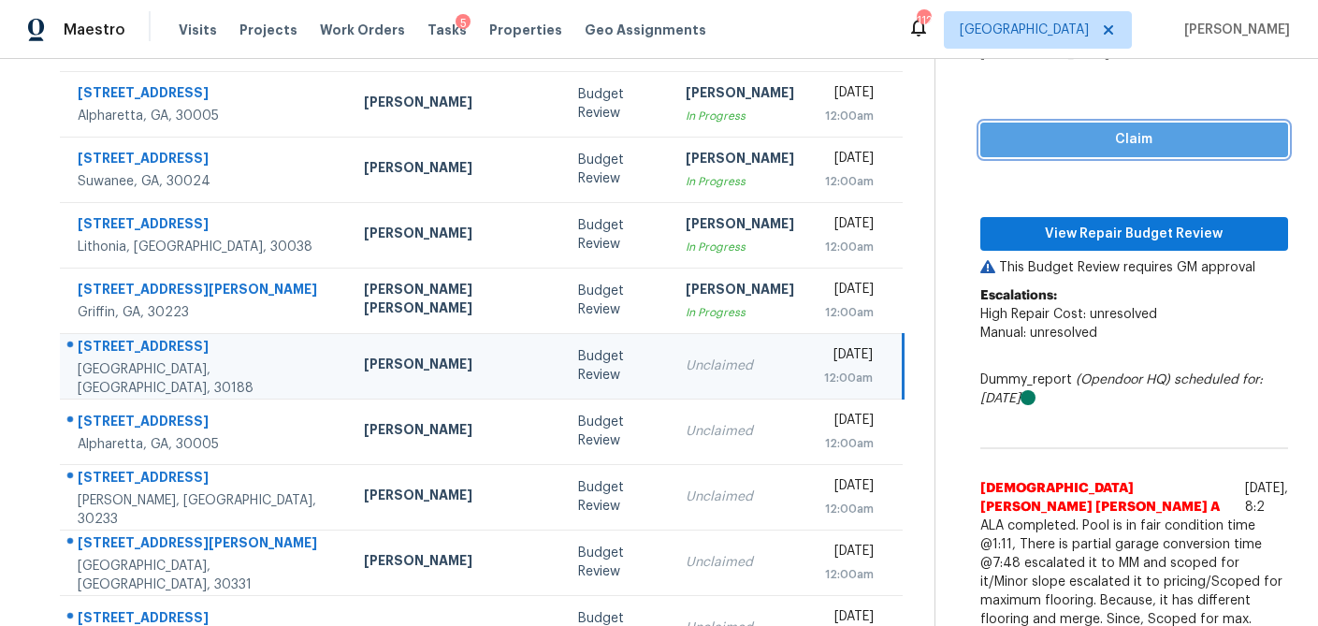
click at [1048, 138] on span "Claim" at bounding box center [1135, 139] width 278 height 23
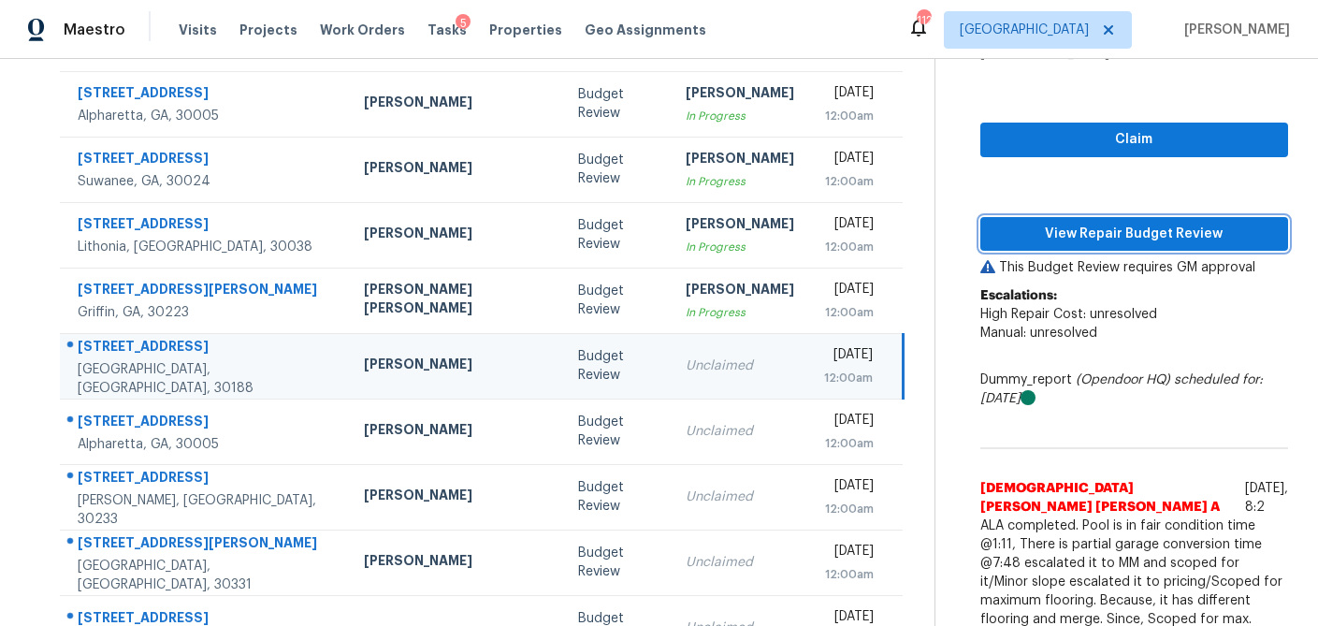
click at [1041, 225] on span "View Repair Budget Review" at bounding box center [1135, 234] width 278 height 23
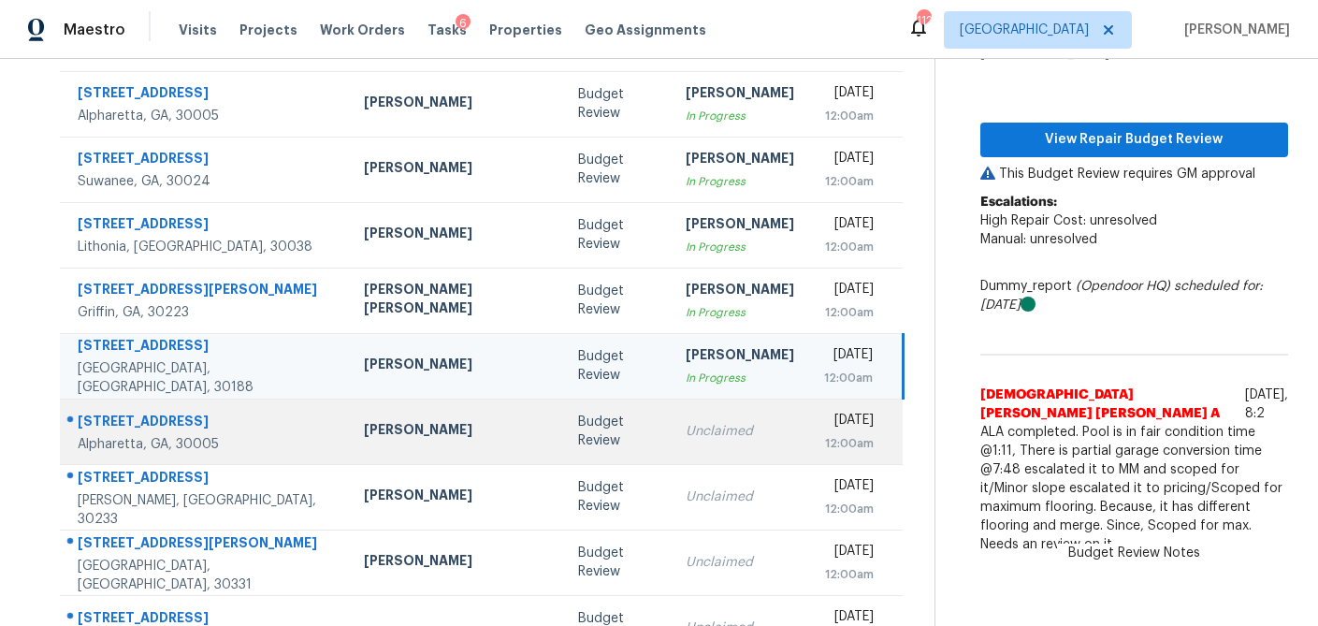
click at [578, 441] on div "Budget Review" at bounding box center [617, 431] width 78 height 37
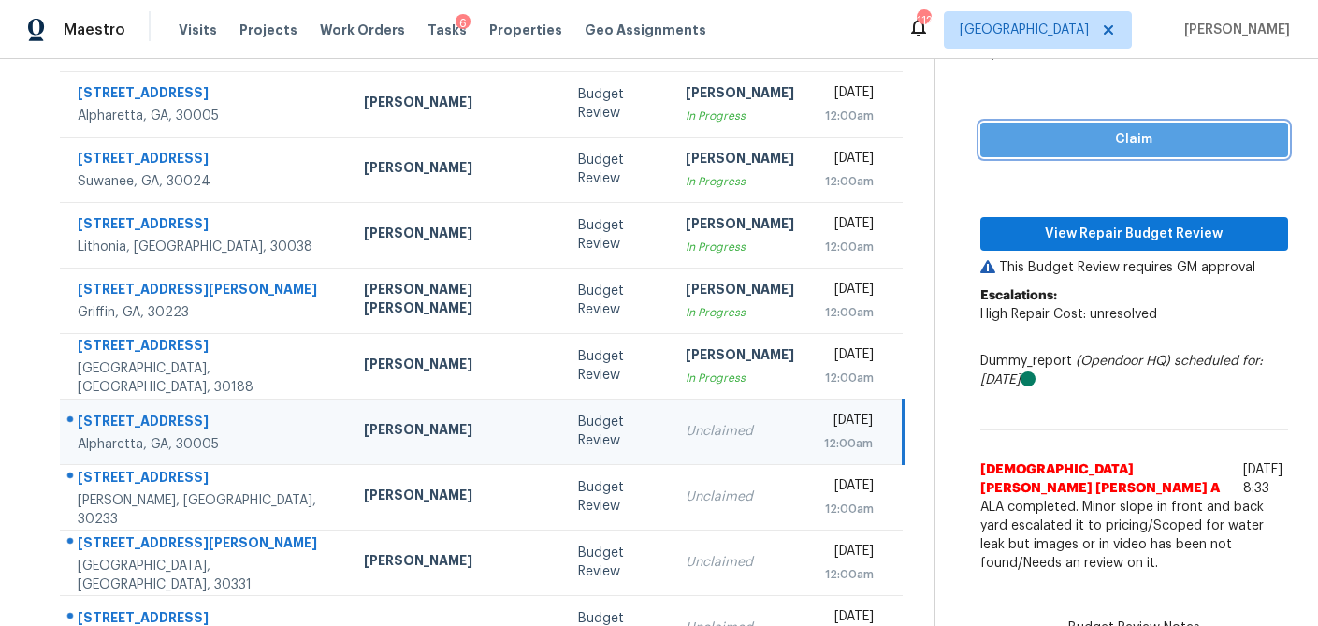
drag, startPoint x: 1102, startPoint y: 144, endPoint x: 1073, endPoint y: 194, distance: 57.5
click at [1102, 144] on span "Claim" at bounding box center [1135, 139] width 278 height 23
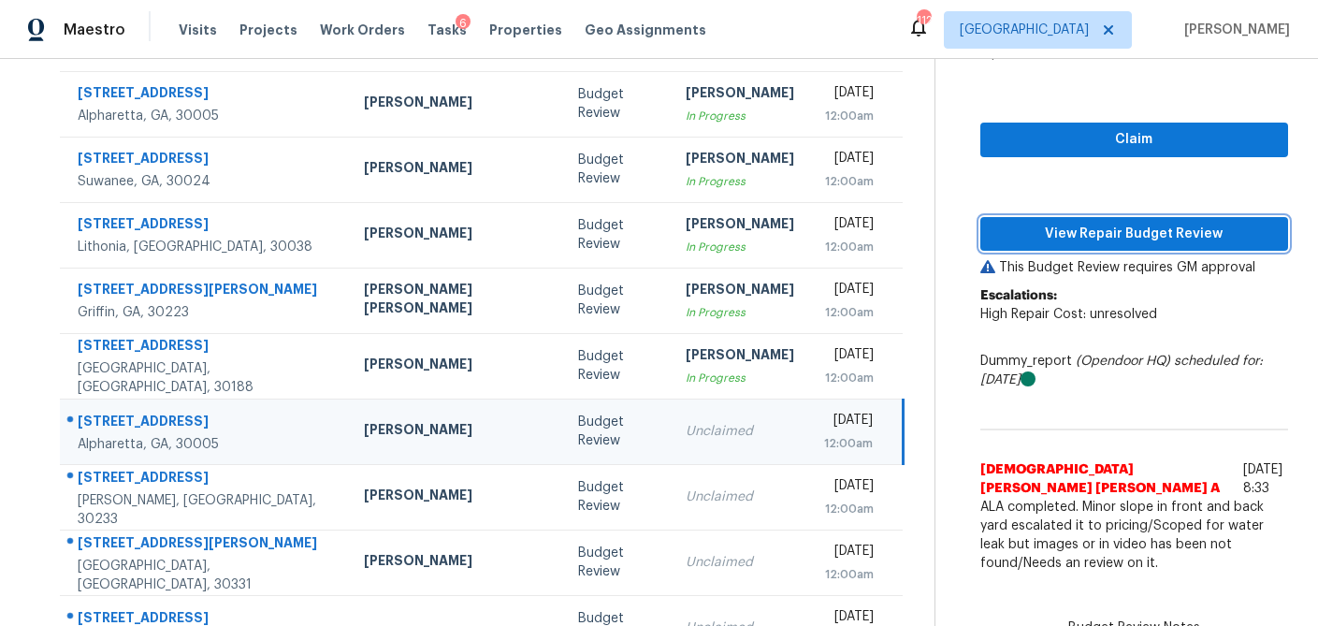
click at [1064, 223] on span "View Repair Budget Review" at bounding box center [1135, 234] width 278 height 23
